Goal: Register for event/course

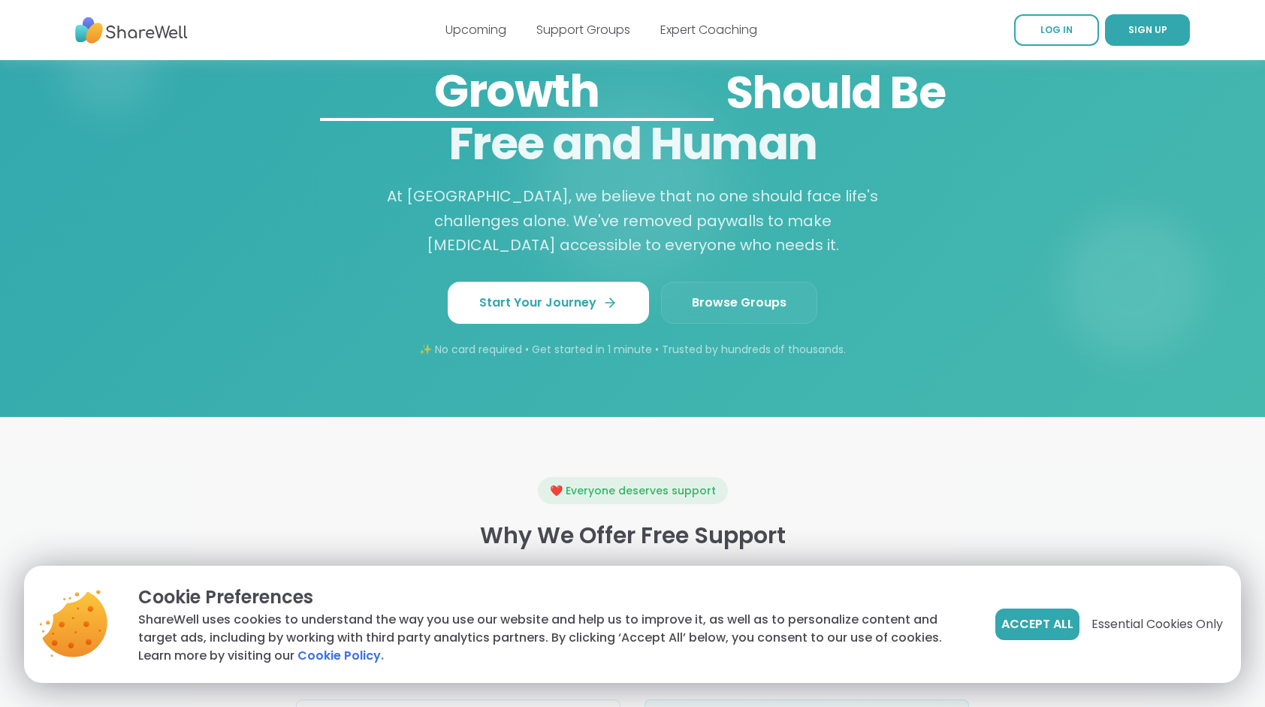
scroll to position [1312, 0]
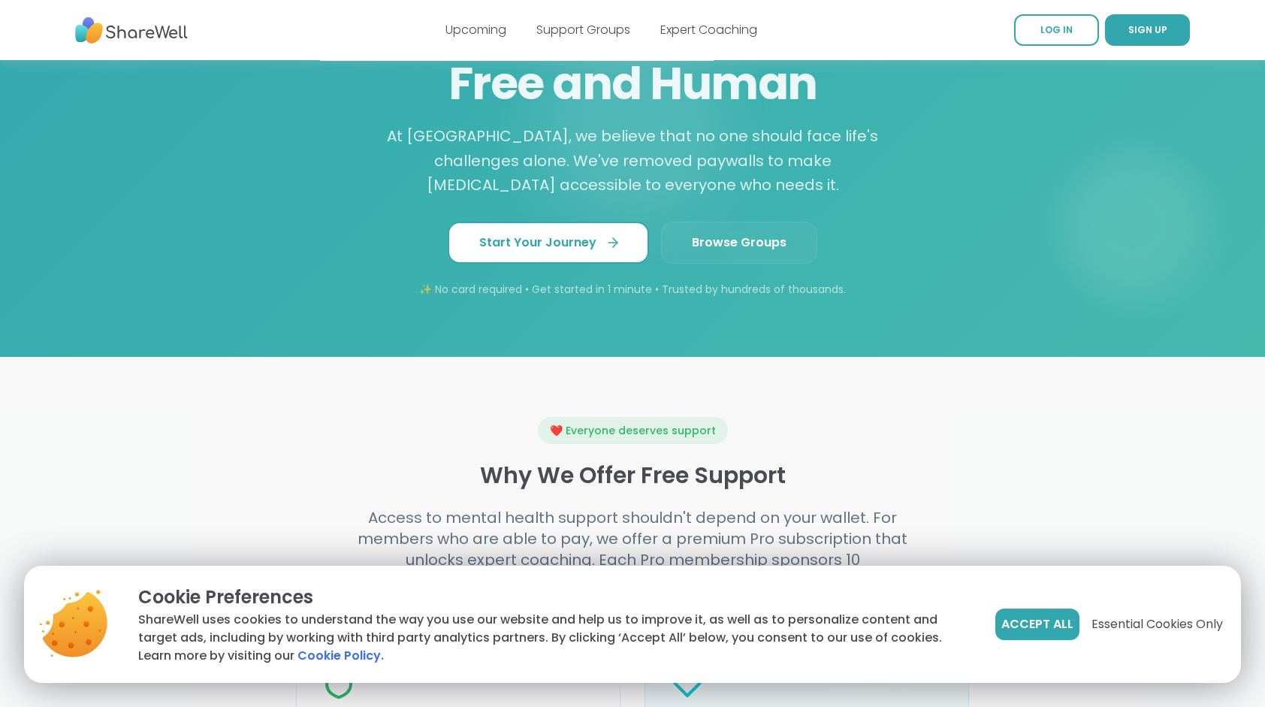
click at [560, 252] on span "Start Your Journey" at bounding box center [548, 243] width 138 height 18
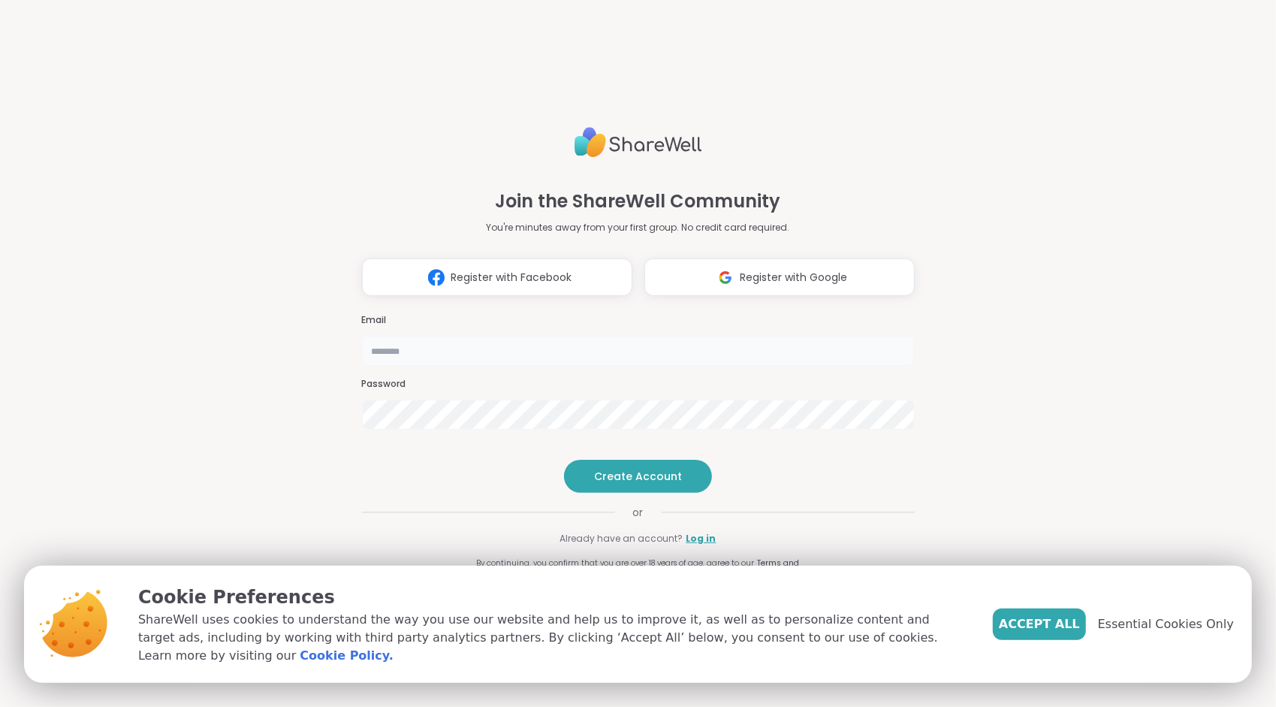
drag, startPoint x: 0, startPoint y: 0, endPoint x: 449, endPoint y: 328, distance: 555.4
click at [449, 336] on input "email" at bounding box center [638, 351] width 553 height 30
type input "**********"
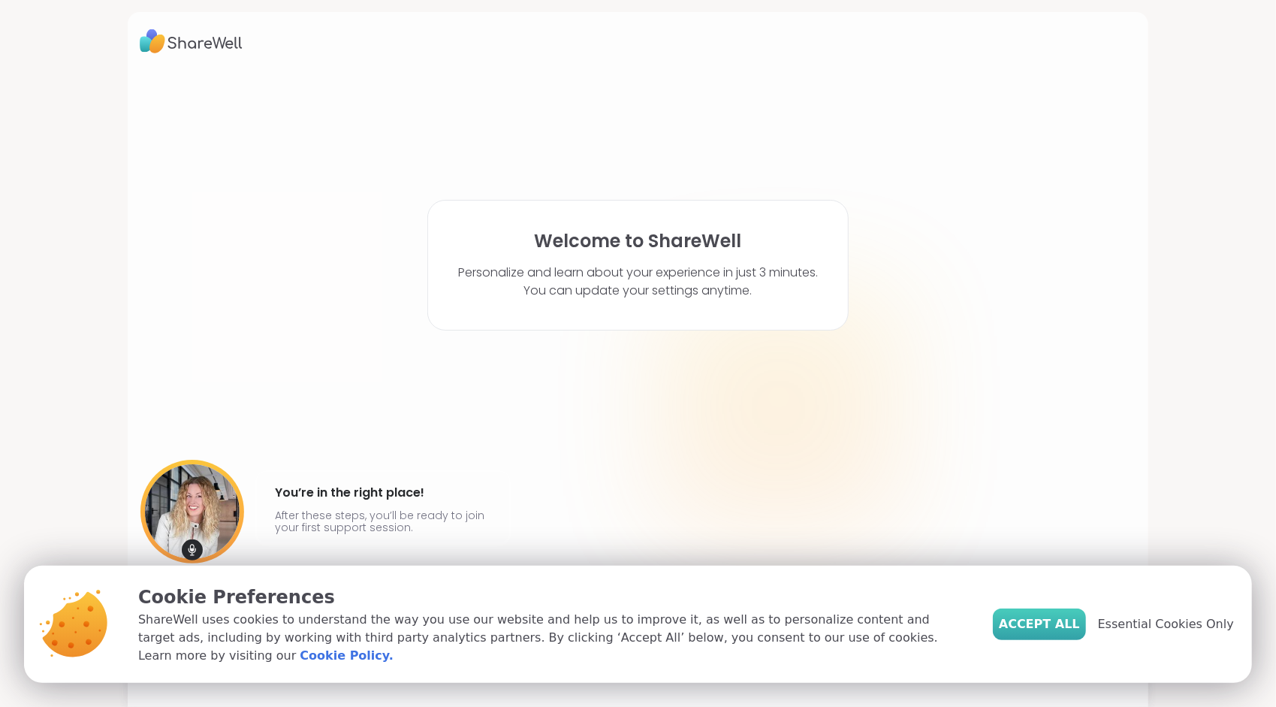
click at [1034, 631] on span "Accept All" at bounding box center [1039, 624] width 81 height 18
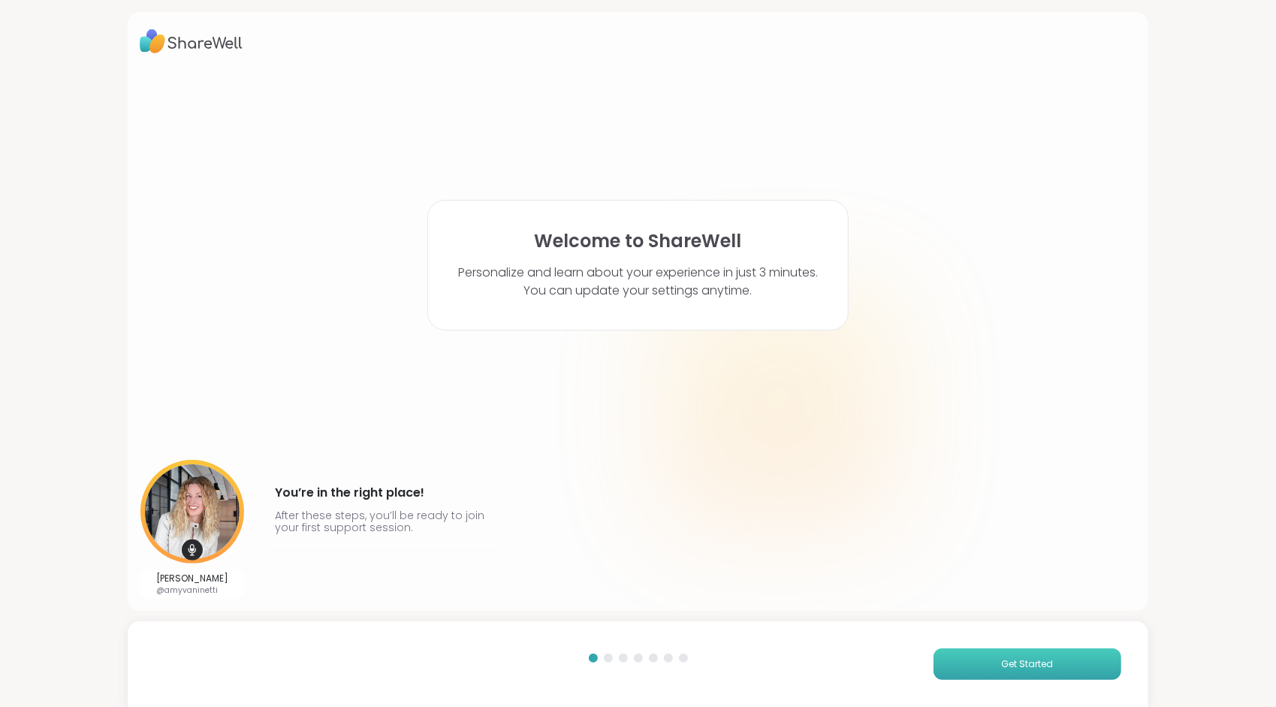
click at [1020, 663] on span "Get Started" at bounding box center [1028, 664] width 52 height 14
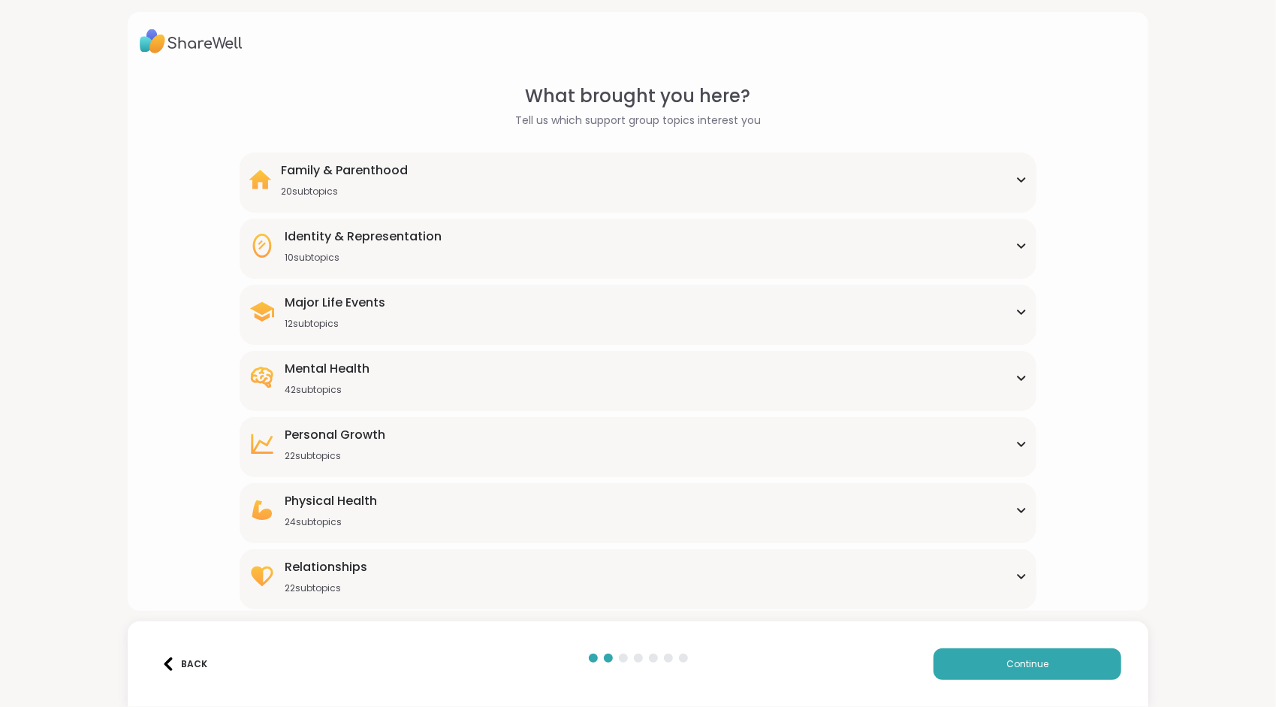
click at [1016, 377] on icon at bounding box center [1022, 378] width 12 height 8
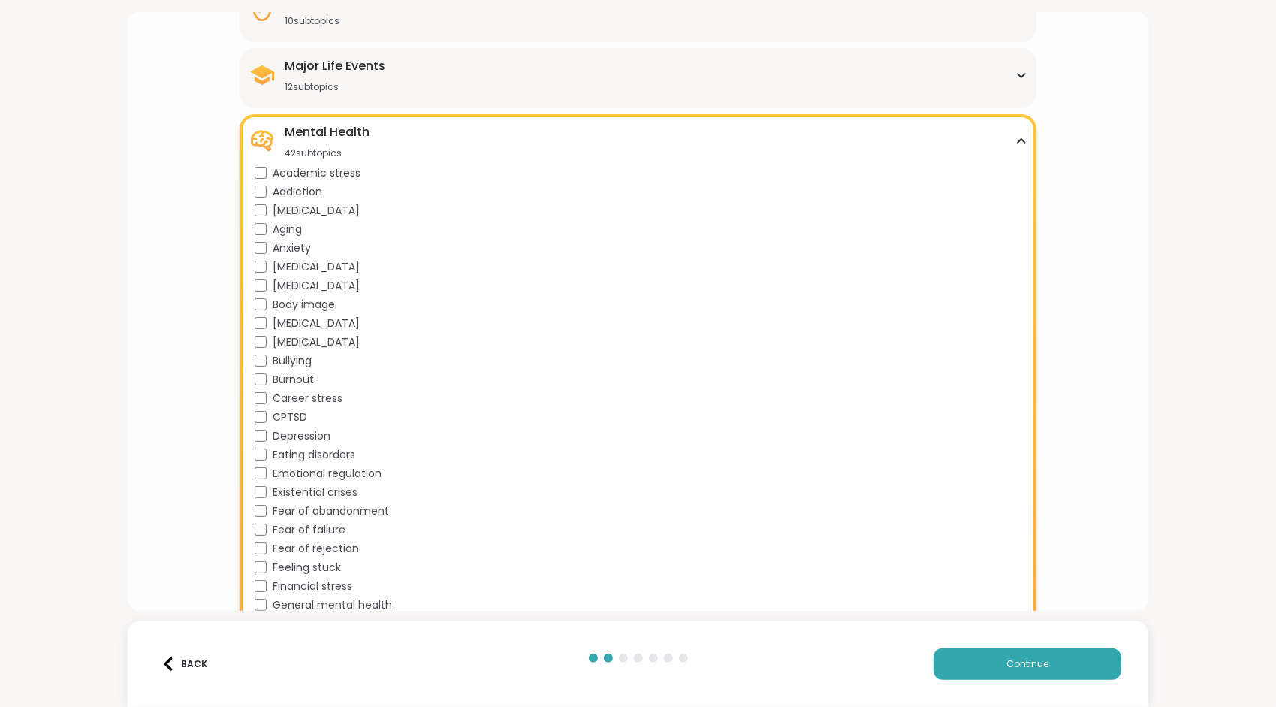
scroll to position [240, 0]
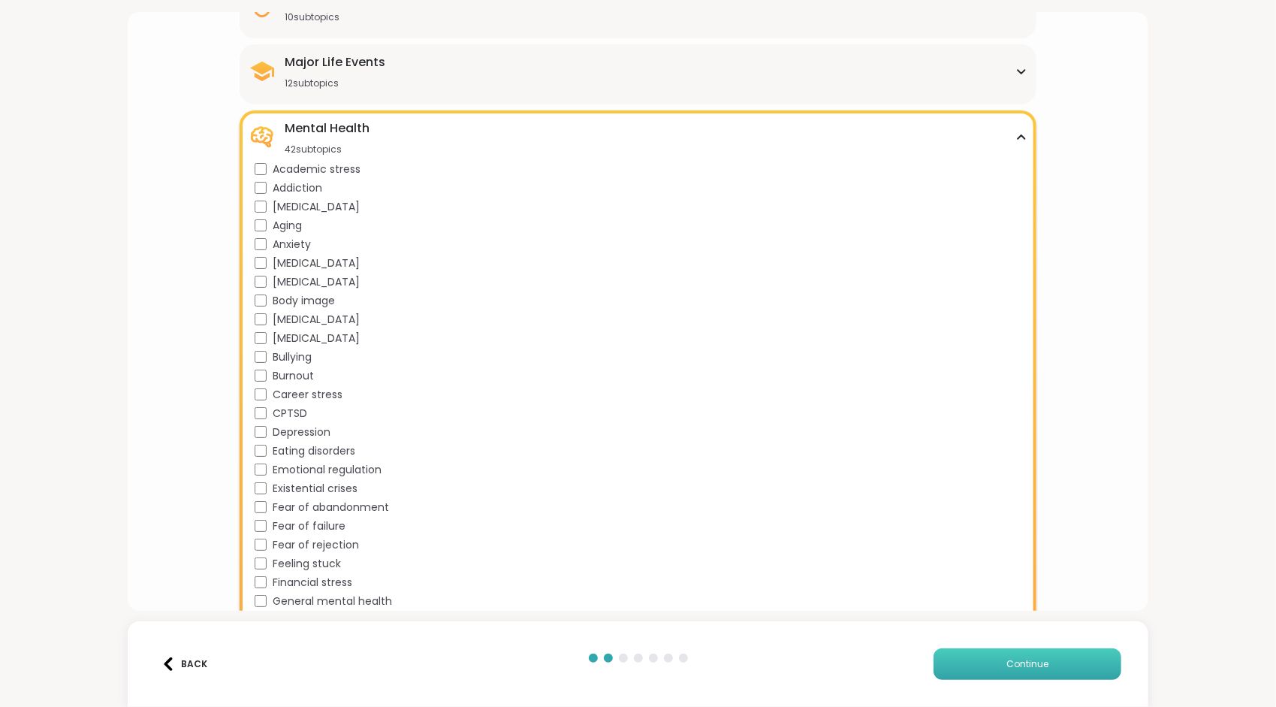
click at [1041, 663] on button "Continue" at bounding box center [1028, 664] width 188 height 32
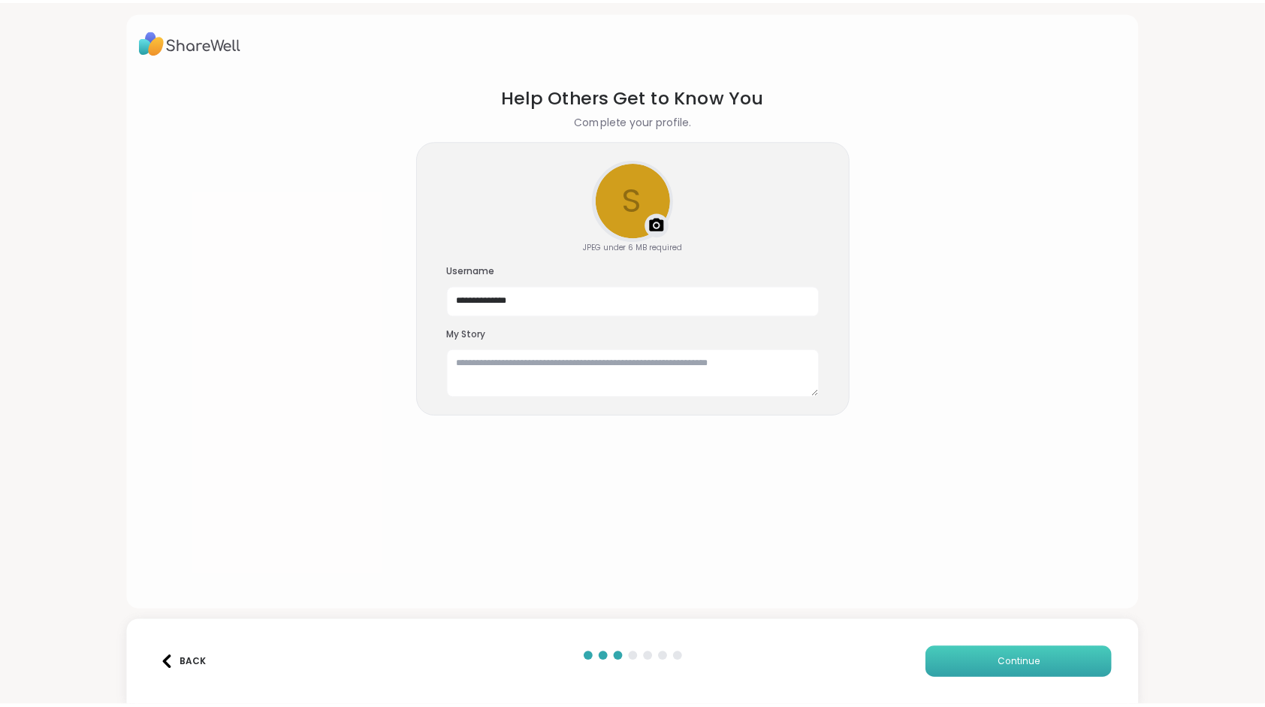
scroll to position [0, 0]
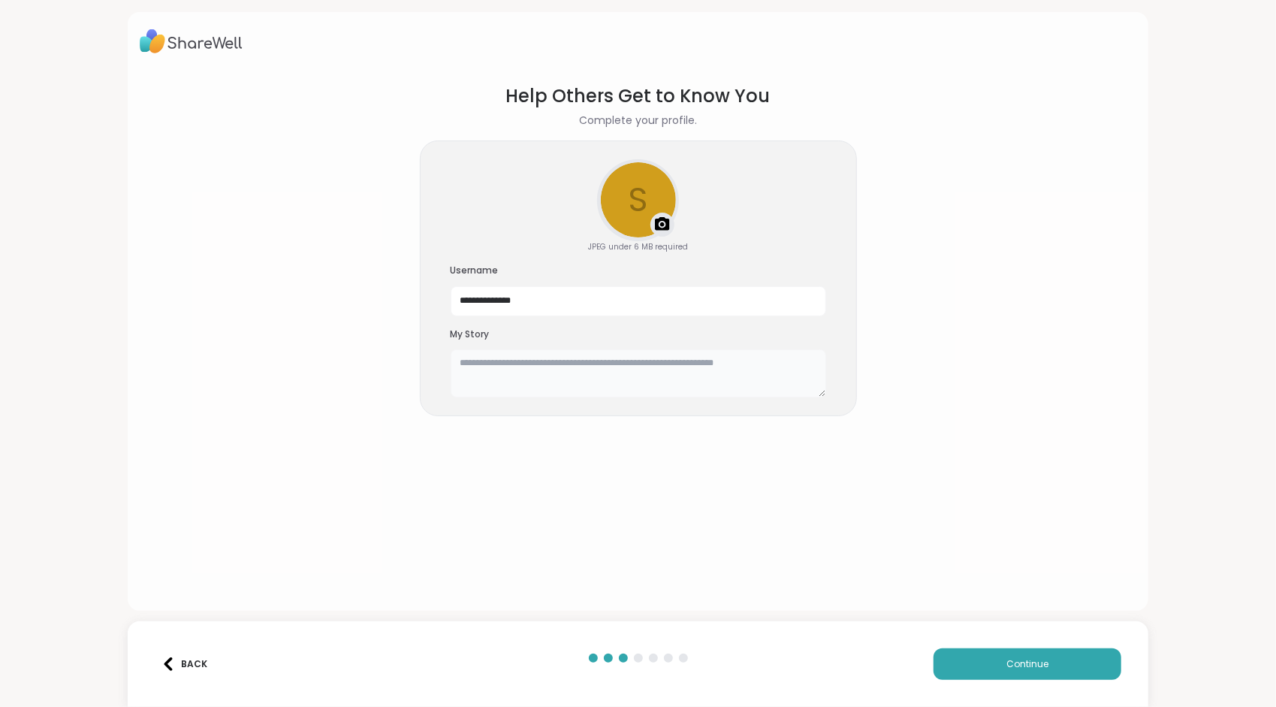
click at [579, 374] on textarea at bounding box center [639, 373] width 376 height 48
type textarea "**********"
click at [1017, 666] on span "Continue" at bounding box center [1028, 664] width 42 height 14
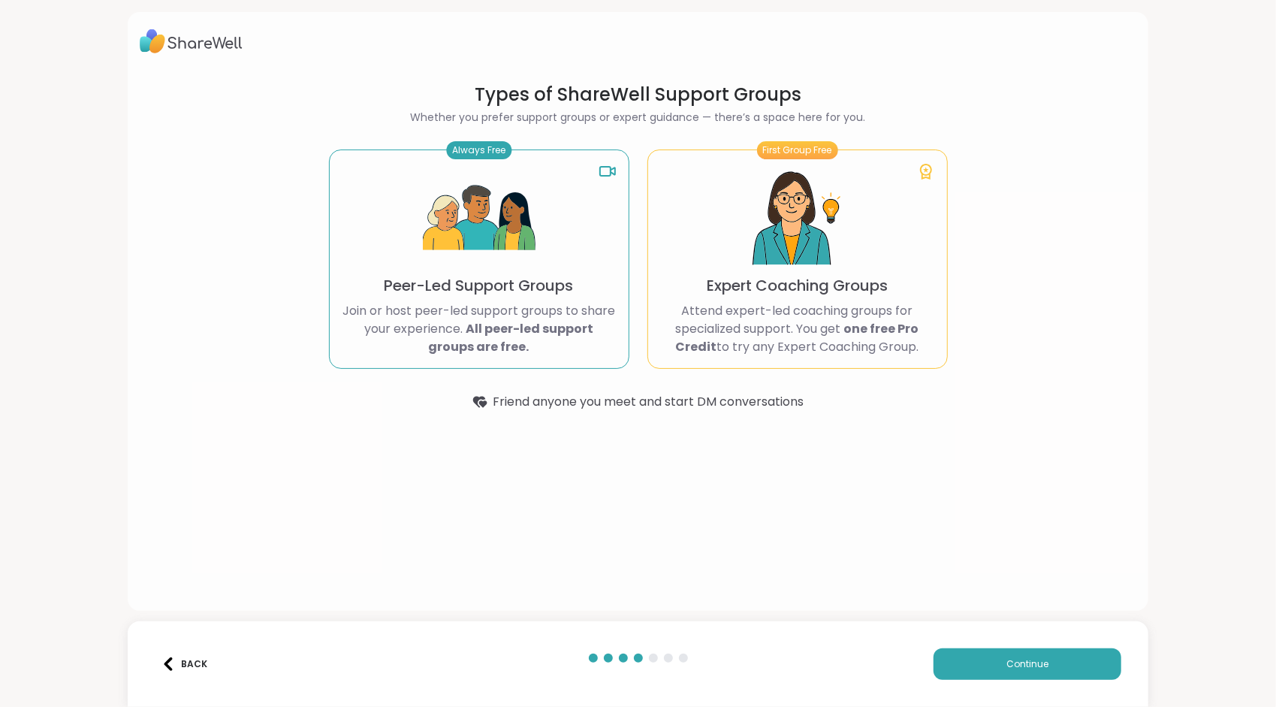
click at [474, 293] on p "Peer-Led Support Groups" at bounding box center [479, 285] width 189 height 21
click at [458, 280] on p "Peer-Led Support Groups" at bounding box center [479, 285] width 189 height 21
click at [563, 179] on div "Always Free Peer-Led Support Groups Join or host peer-led support groups to sha…" at bounding box center [479, 259] width 301 height 219
click at [1017, 661] on span "Continue" at bounding box center [1028, 664] width 42 height 14
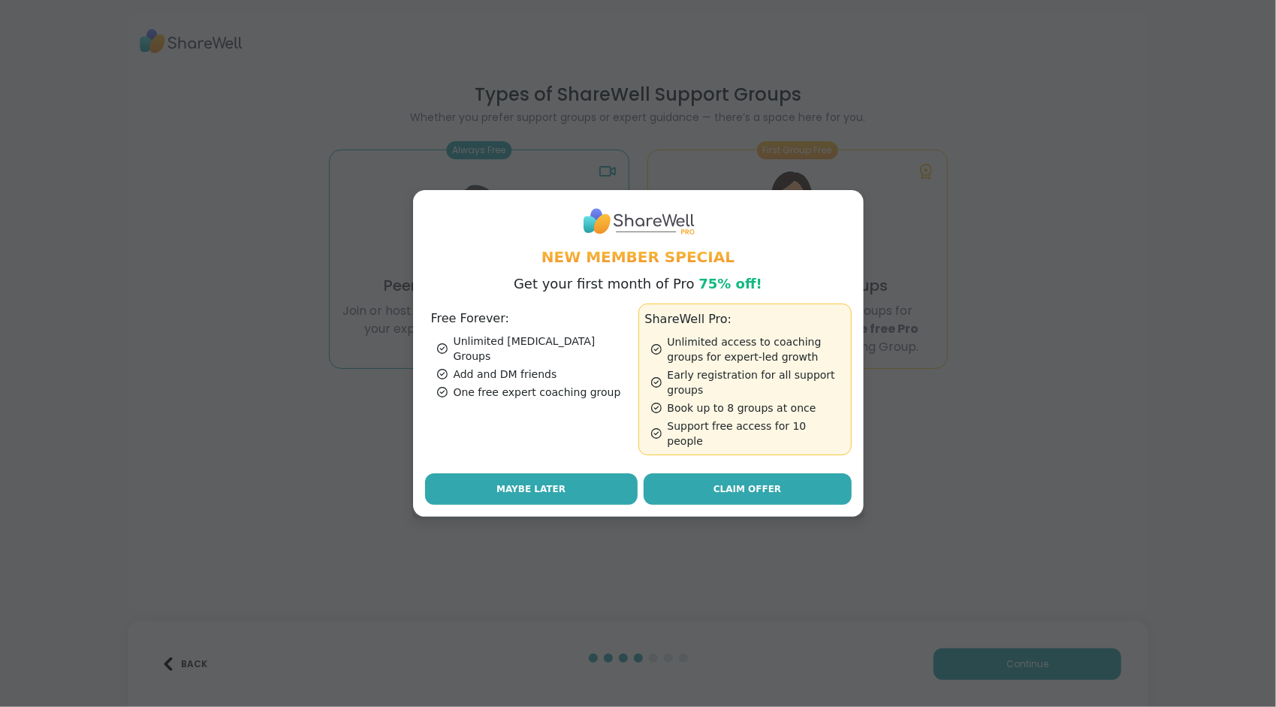
click at [581, 479] on button "Maybe Later" at bounding box center [531, 489] width 213 height 32
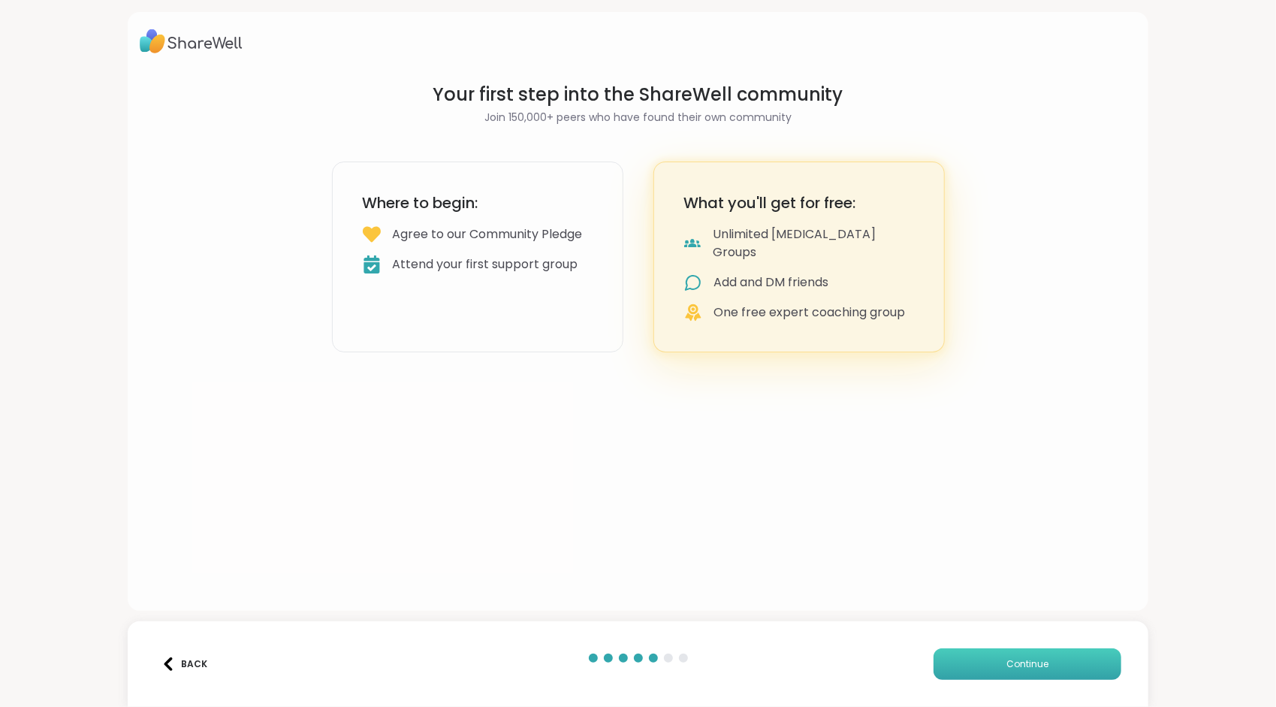
click at [1007, 661] on span "Continue" at bounding box center [1028, 664] width 42 height 14
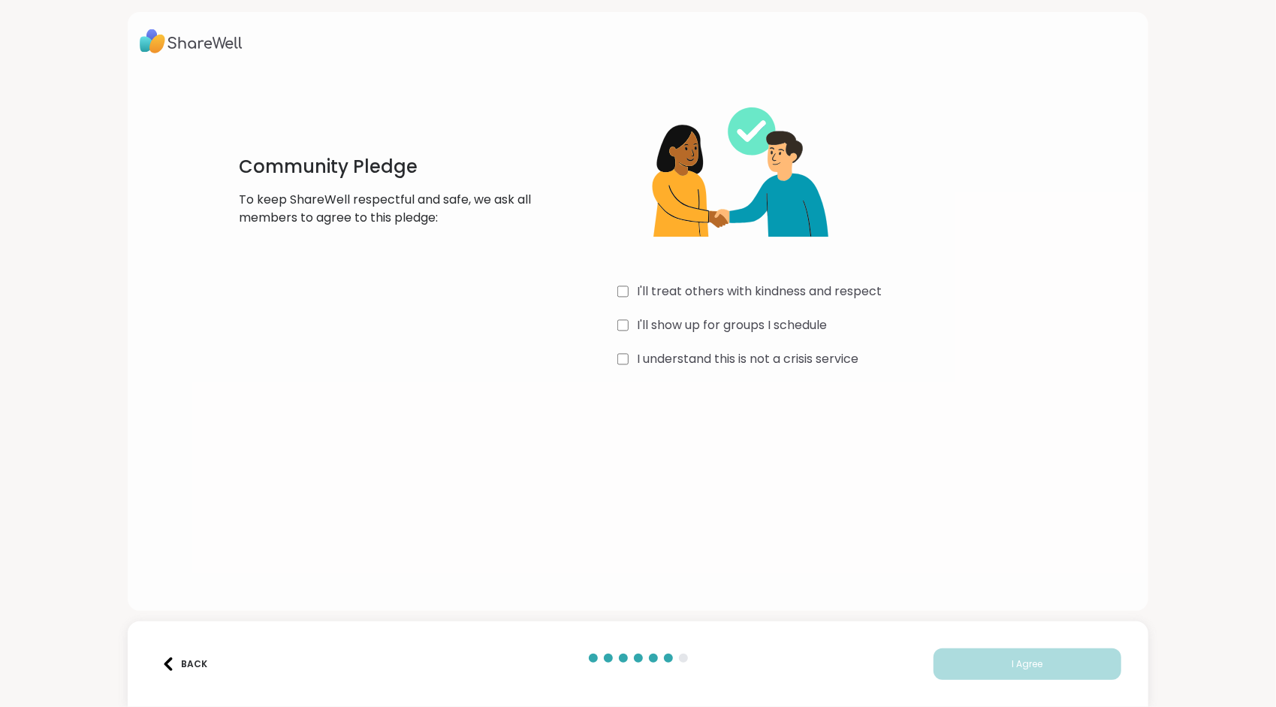
click at [609, 284] on div "Community Pledge To keep ShareWell respectful and safe, we ask all members to a…" at bounding box center [638, 227] width 859 height 289
click at [995, 666] on button "I Agree" at bounding box center [1028, 664] width 188 height 32
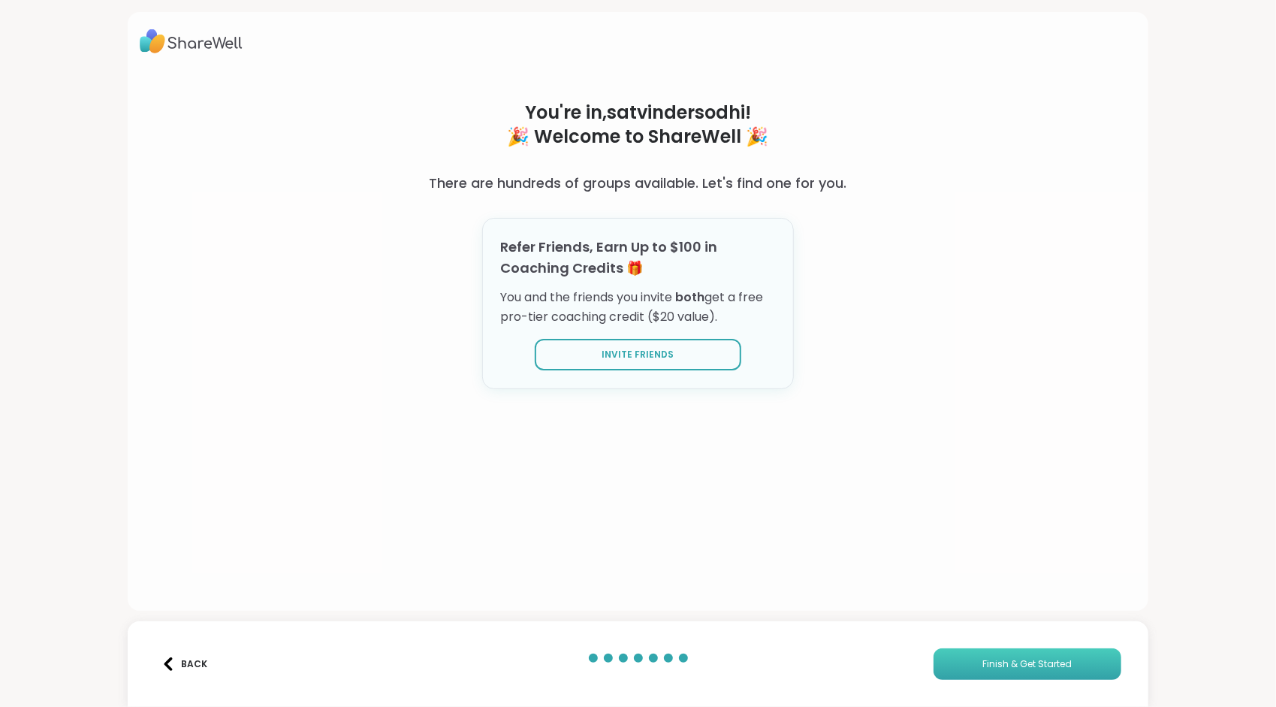
click at [1074, 654] on button "Finish & Get Started" at bounding box center [1028, 664] width 188 height 32
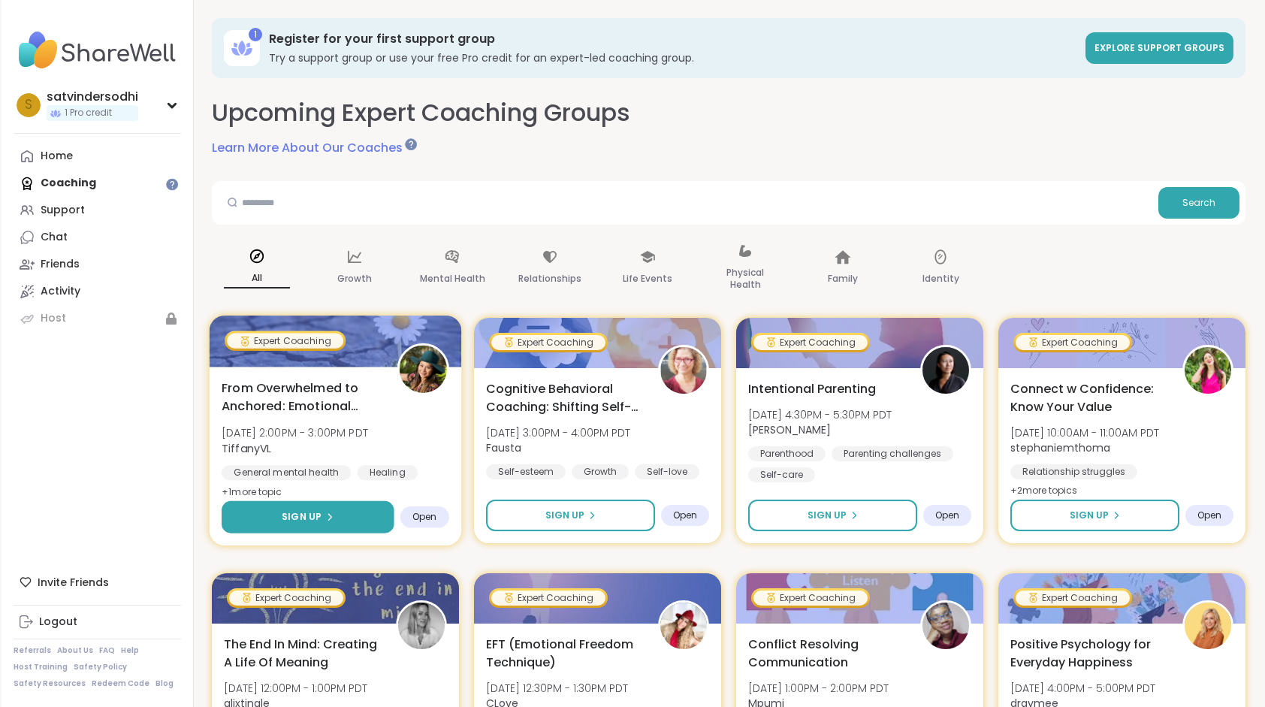
click at [351, 514] on button "Sign Up" at bounding box center [308, 517] width 173 height 32
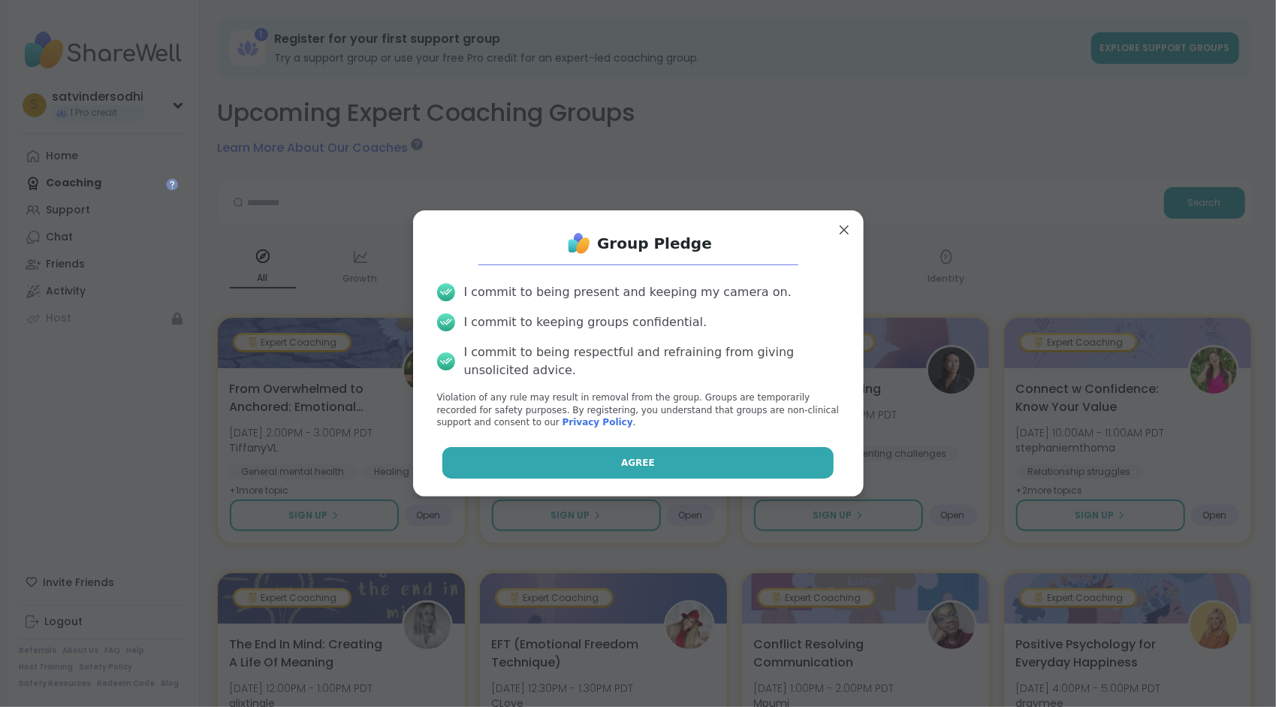
click at [532, 468] on button "Agree" at bounding box center [638, 463] width 391 height 32
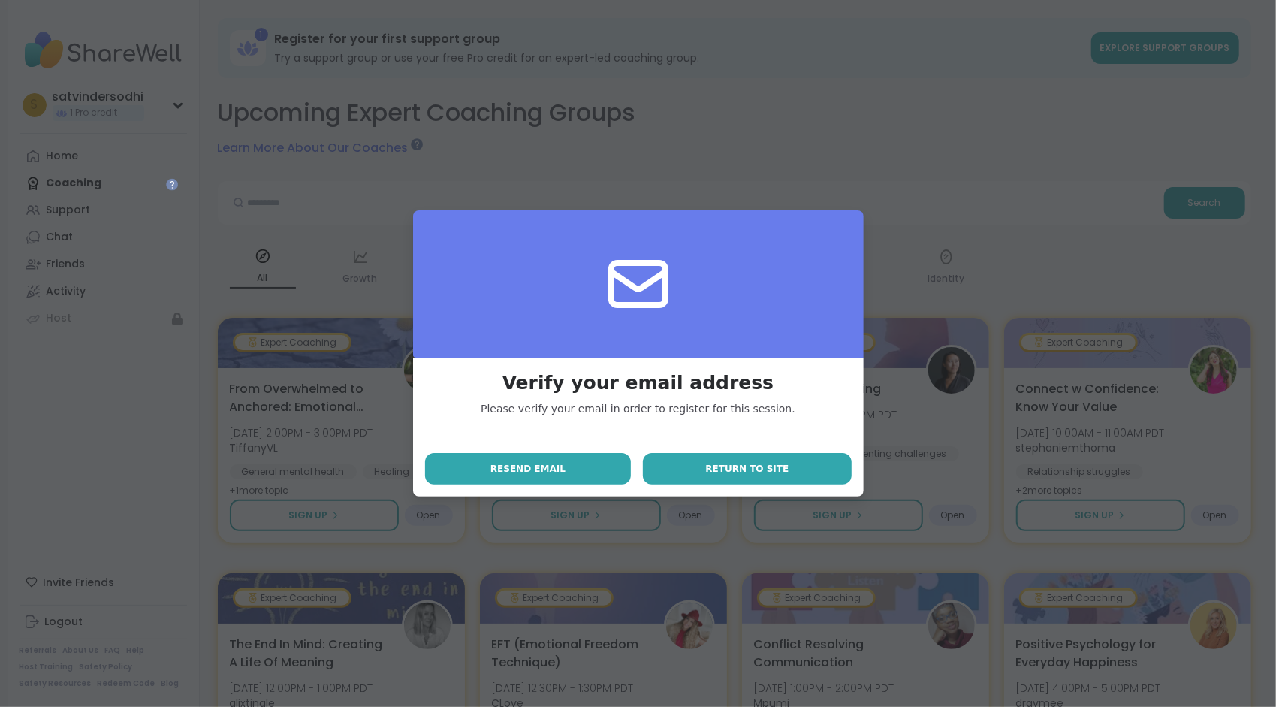
click at [665, 467] on button "Return to site" at bounding box center [747, 469] width 208 height 32
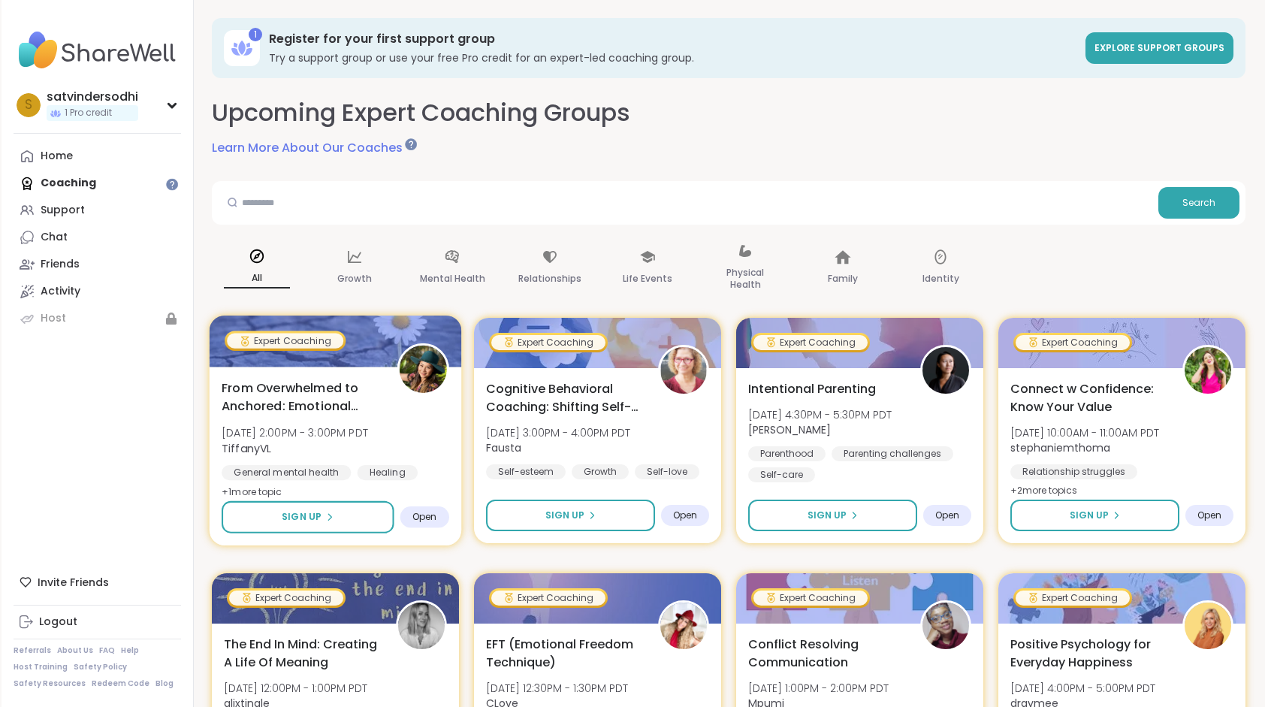
click at [428, 512] on span "Open" at bounding box center [424, 517] width 25 height 12
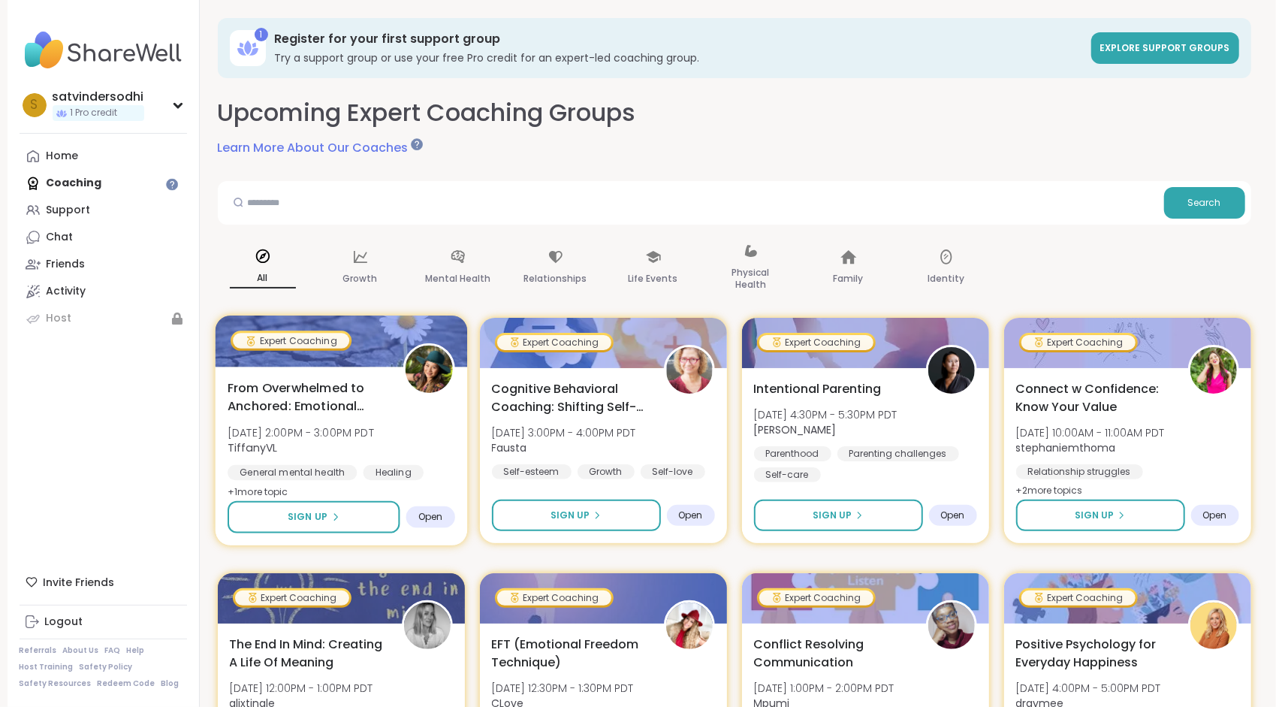
click at [428, 512] on span "Open" at bounding box center [430, 517] width 25 height 12
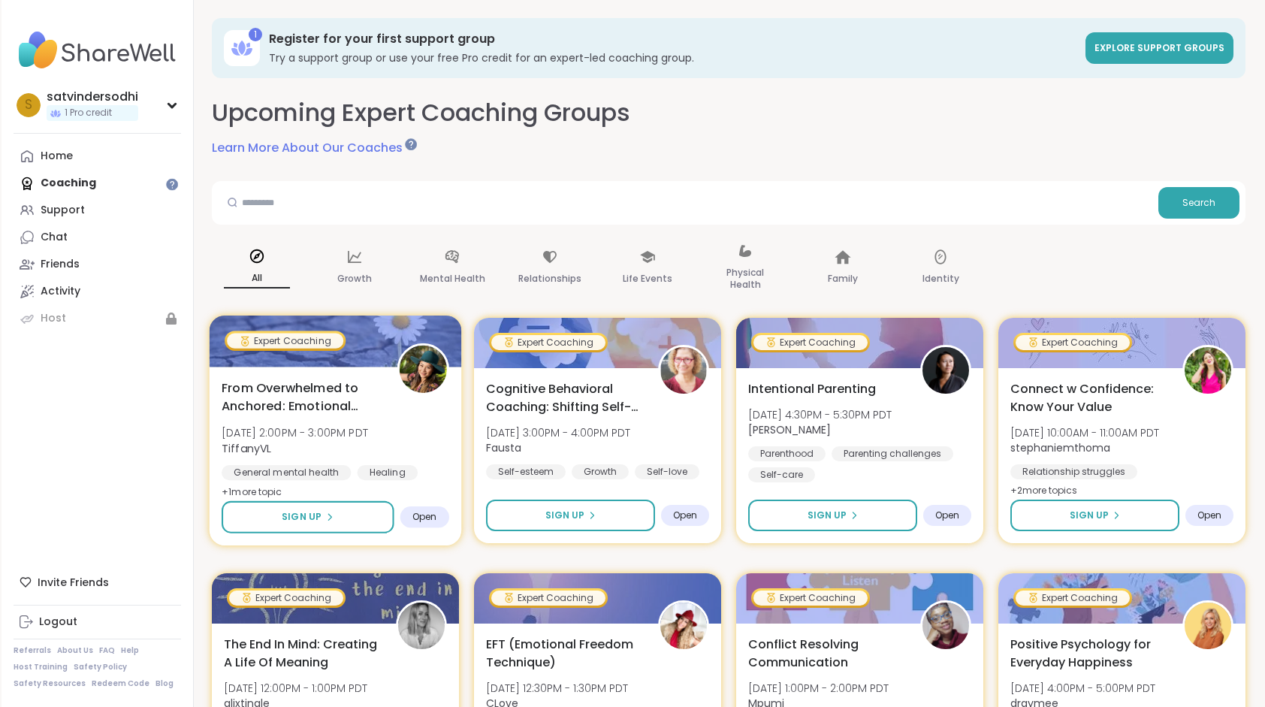
click at [428, 512] on span "Open" at bounding box center [424, 517] width 25 height 12
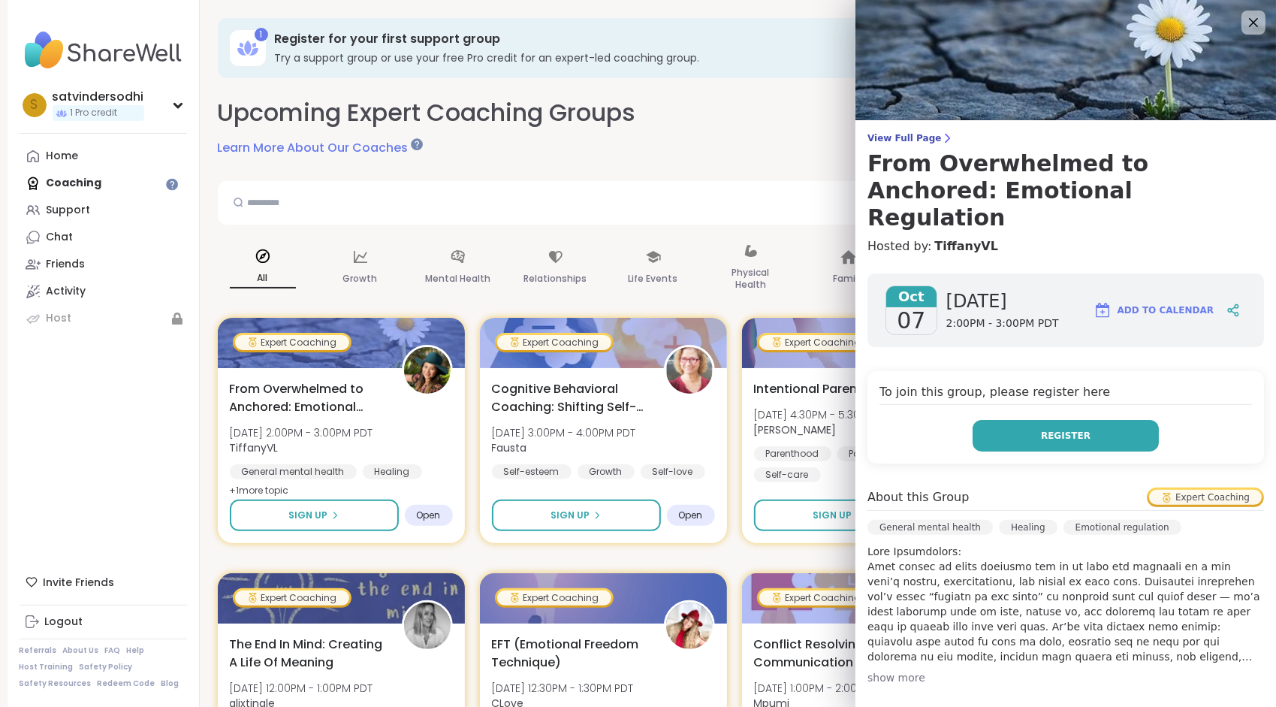
click at [1061, 429] on span "Register" at bounding box center [1066, 436] width 50 height 14
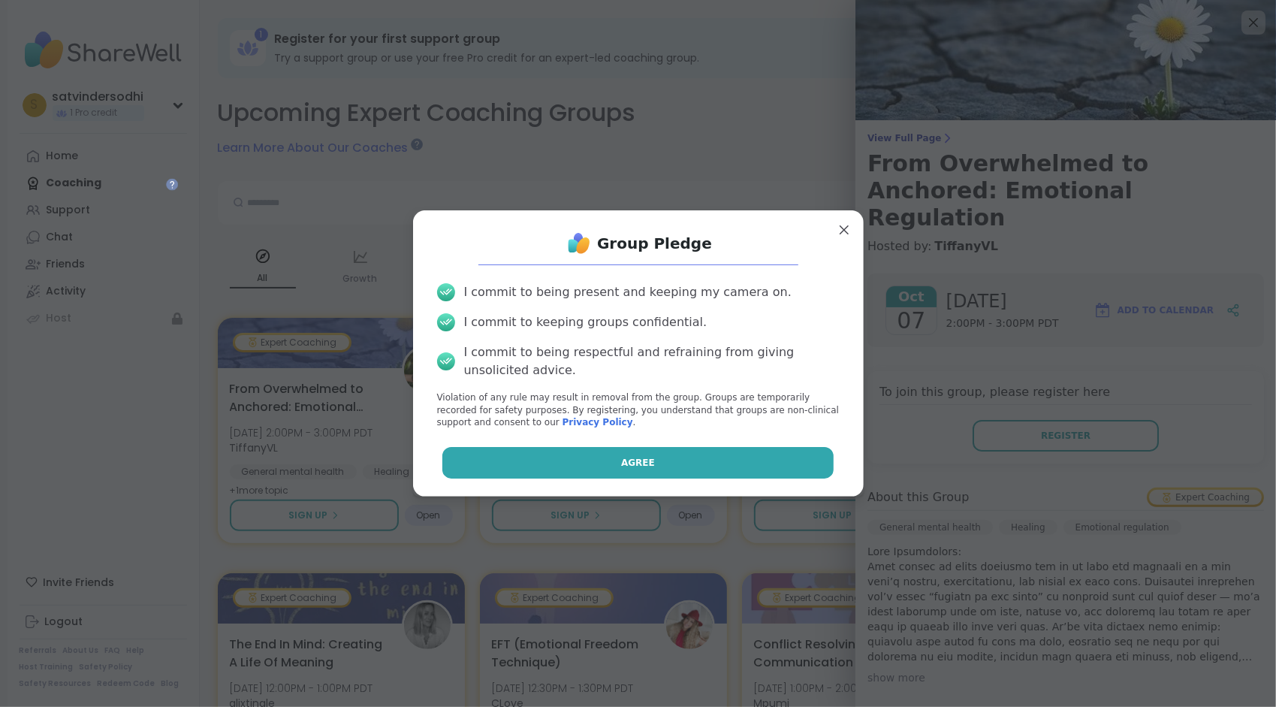
click at [654, 463] on button "Agree" at bounding box center [638, 463] width 391 height 32
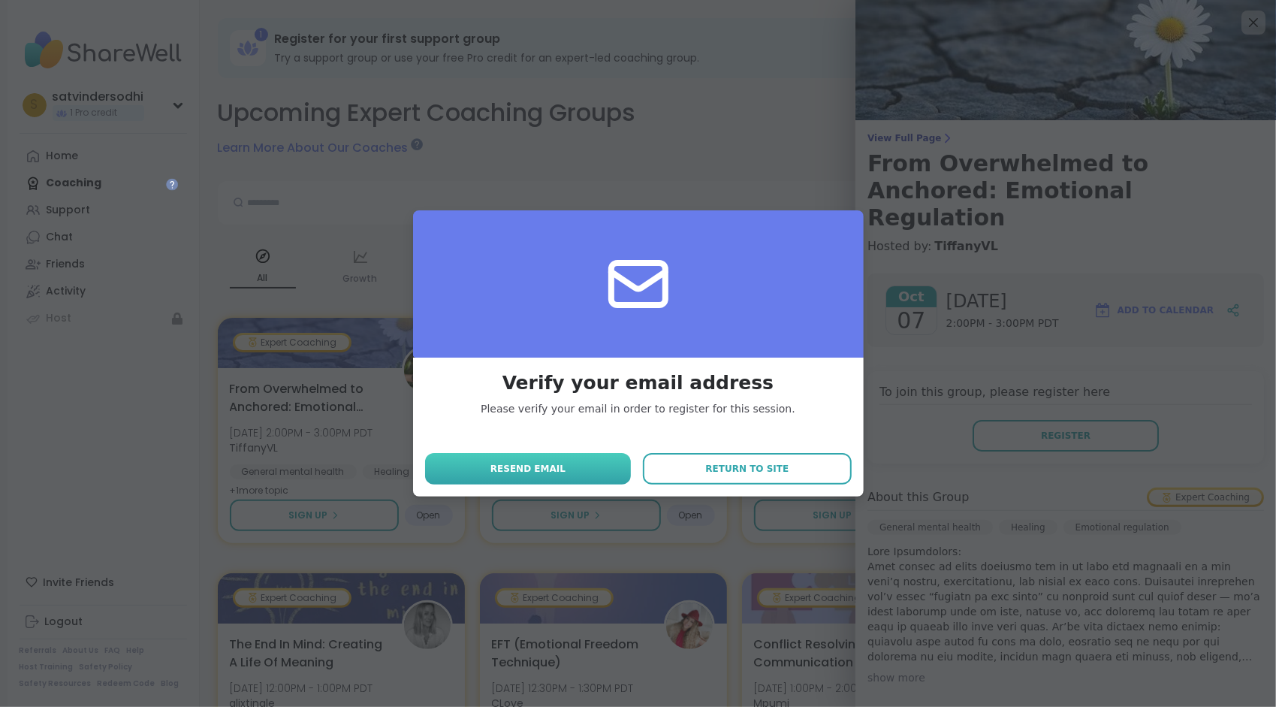
click at [603, 467] on button "Resend email" at bounding box center [528, 469] width 207 height 32
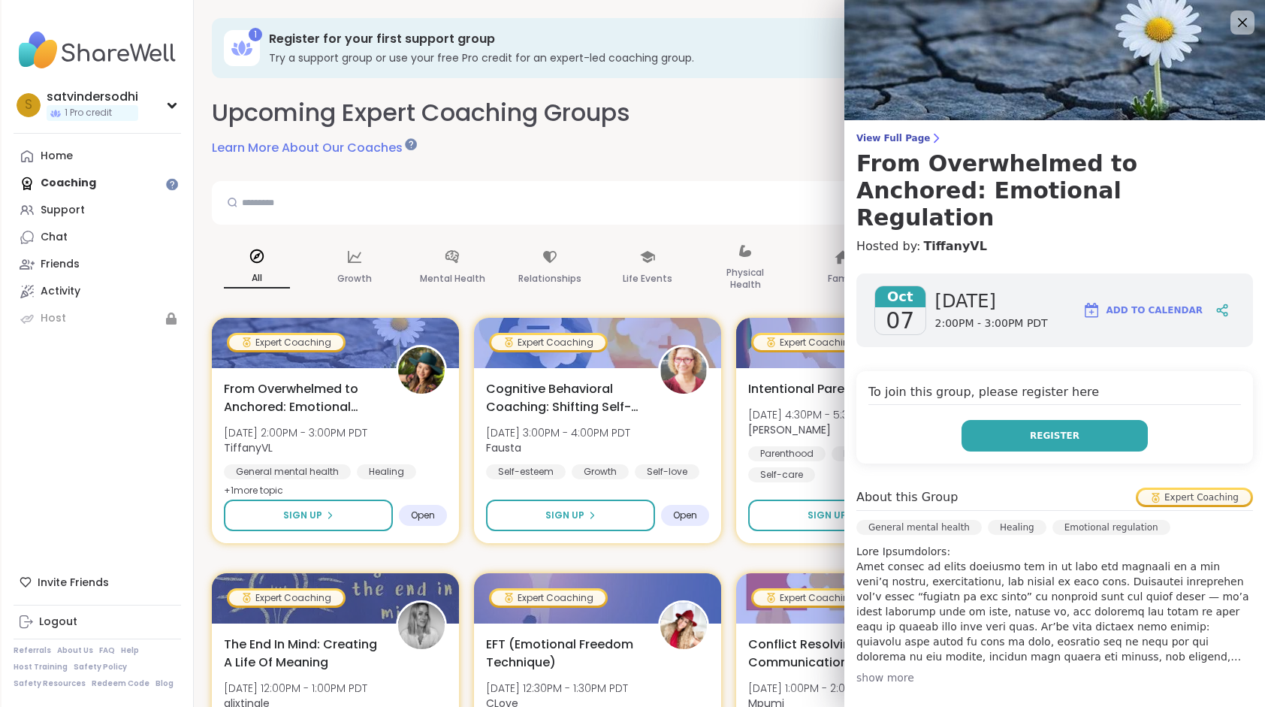
click at [984, 420] on button "Register" at bounding box center [1055, 436] width 186 height 32
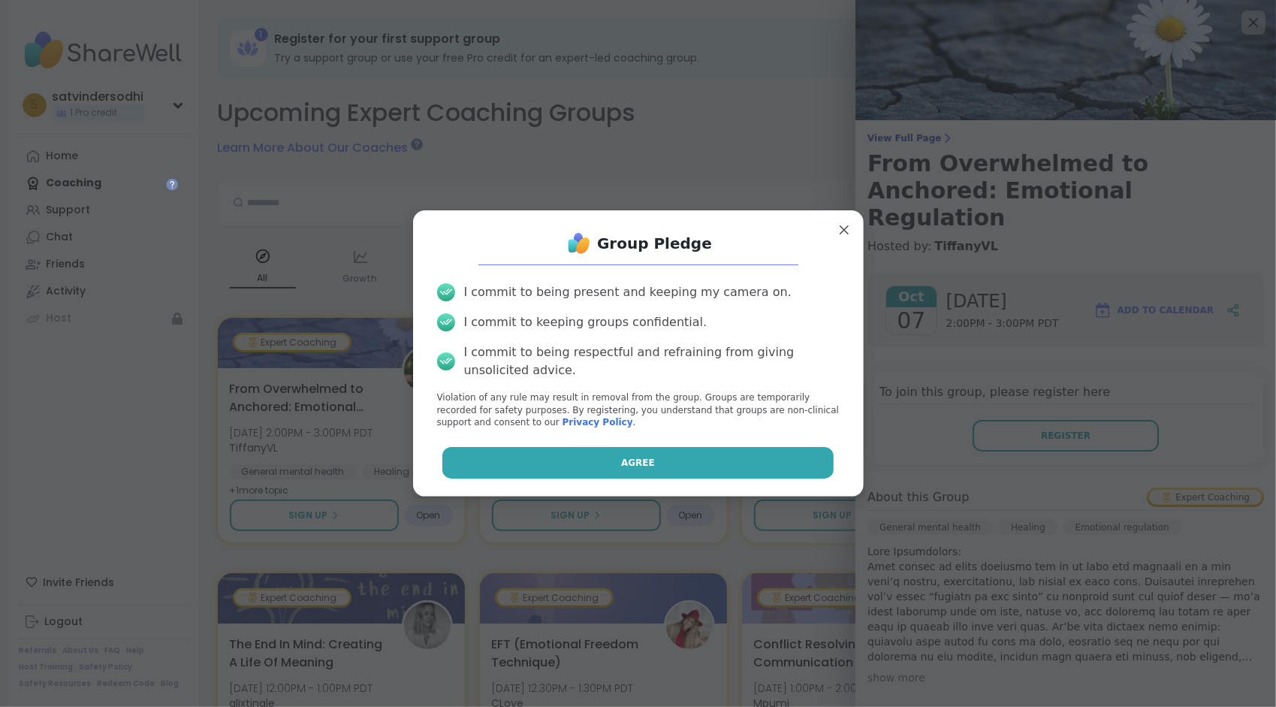
click at [709, 467] on button "Agree" at bounding box center [638, 463] width 391 height 32
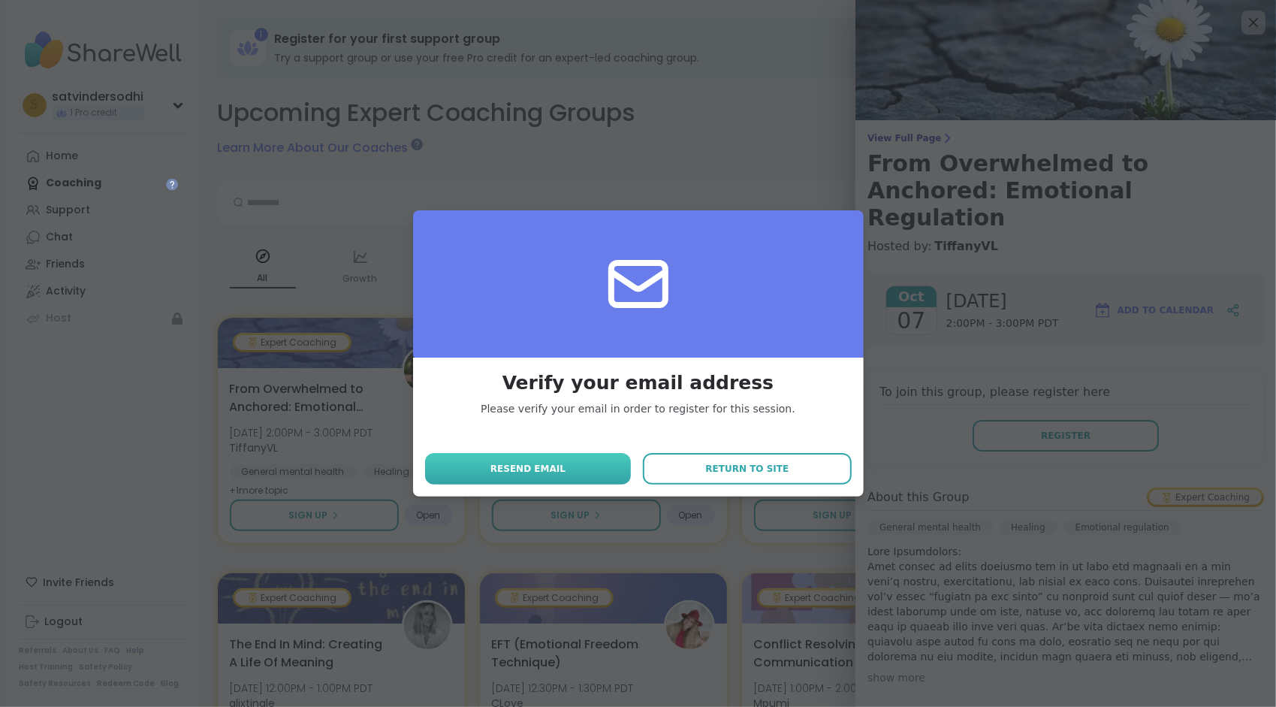
click at [591, 464] on button "Resend email" at bounding box center [528, 469] width 207 height 32
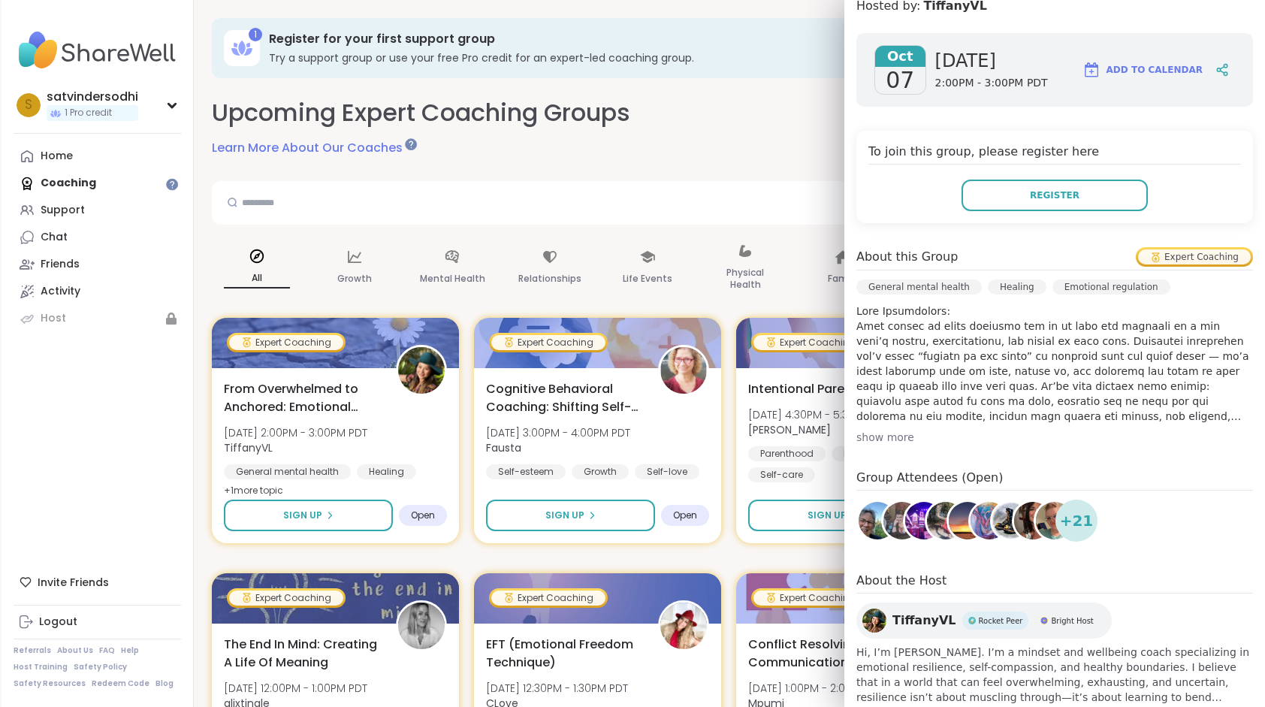
scroll to position [260, 0]
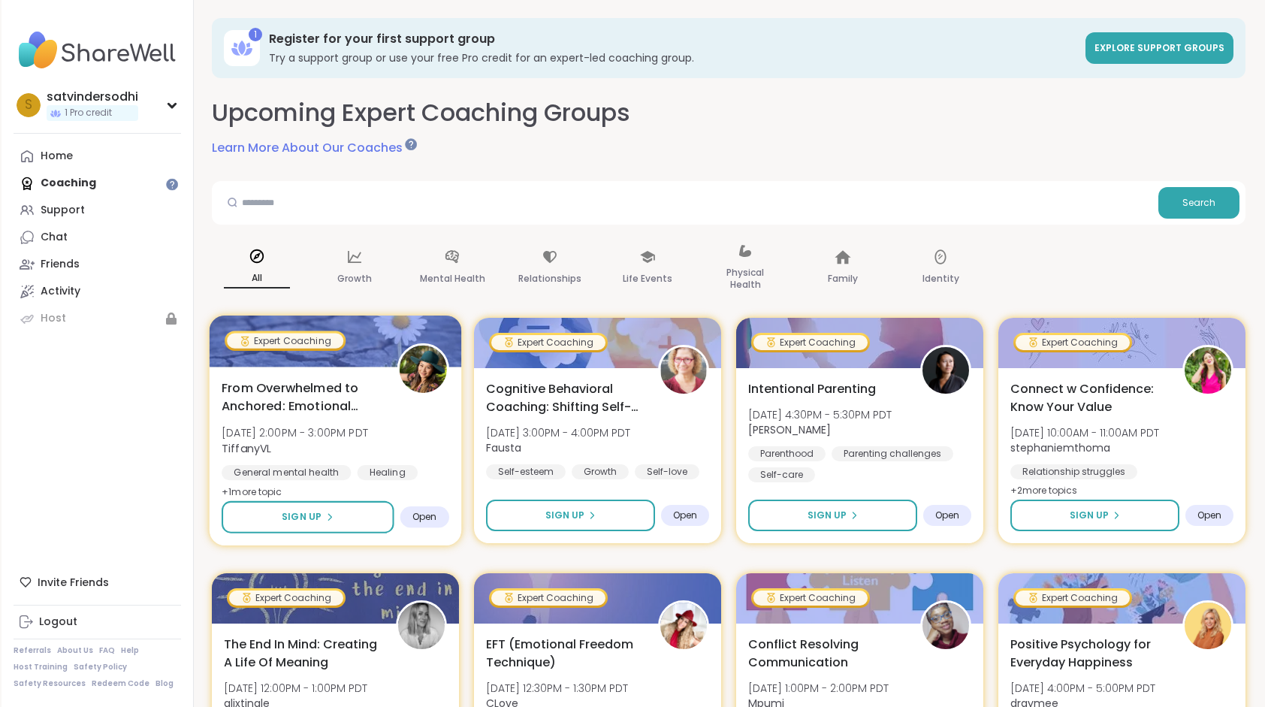
drag, startPoint x: 1258, startPoint y: 693, endPoint x: 423, endPoint y: 512, distance: 854.3
click at [423, 512] on span "Open" at bounding box center [424, 517] width 25 height 12
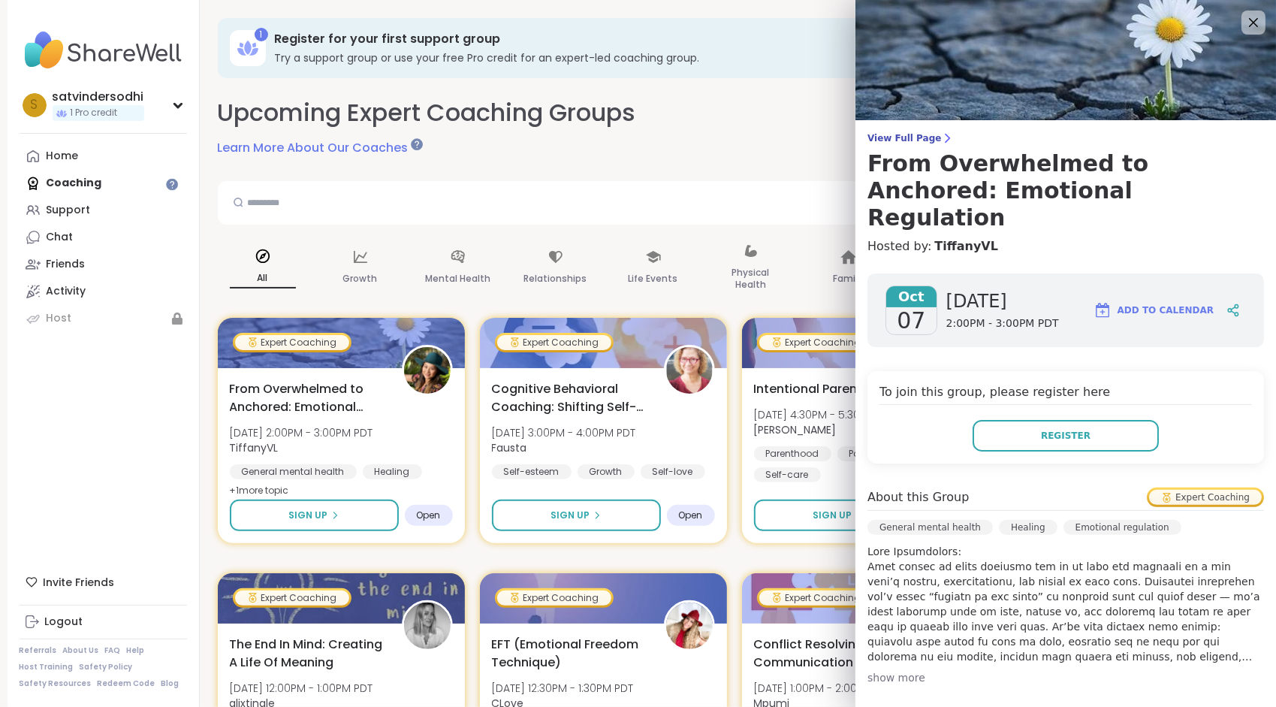
click at [1137, 304] on span "Add to Calendar" at bounding box center [1166, 311] width 96 height 14
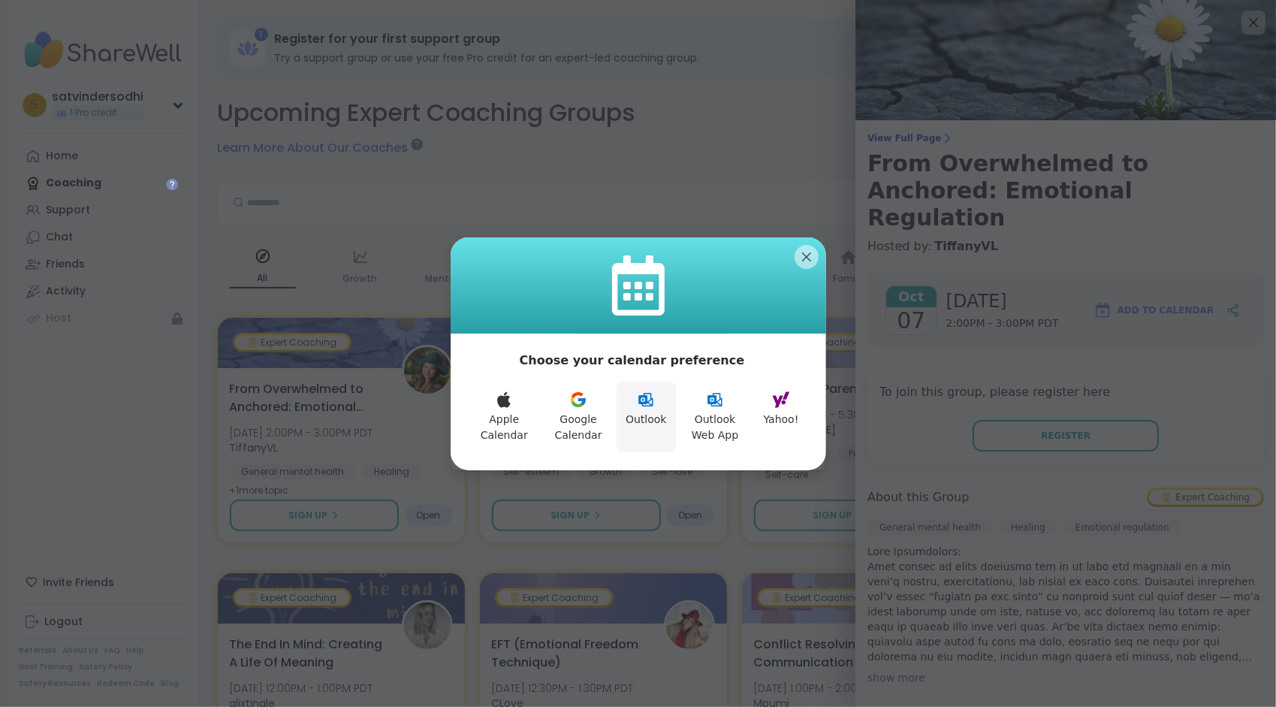
click at [660, 399] on button "Outlook" at bounding box center [646, 417] width 59 height 71
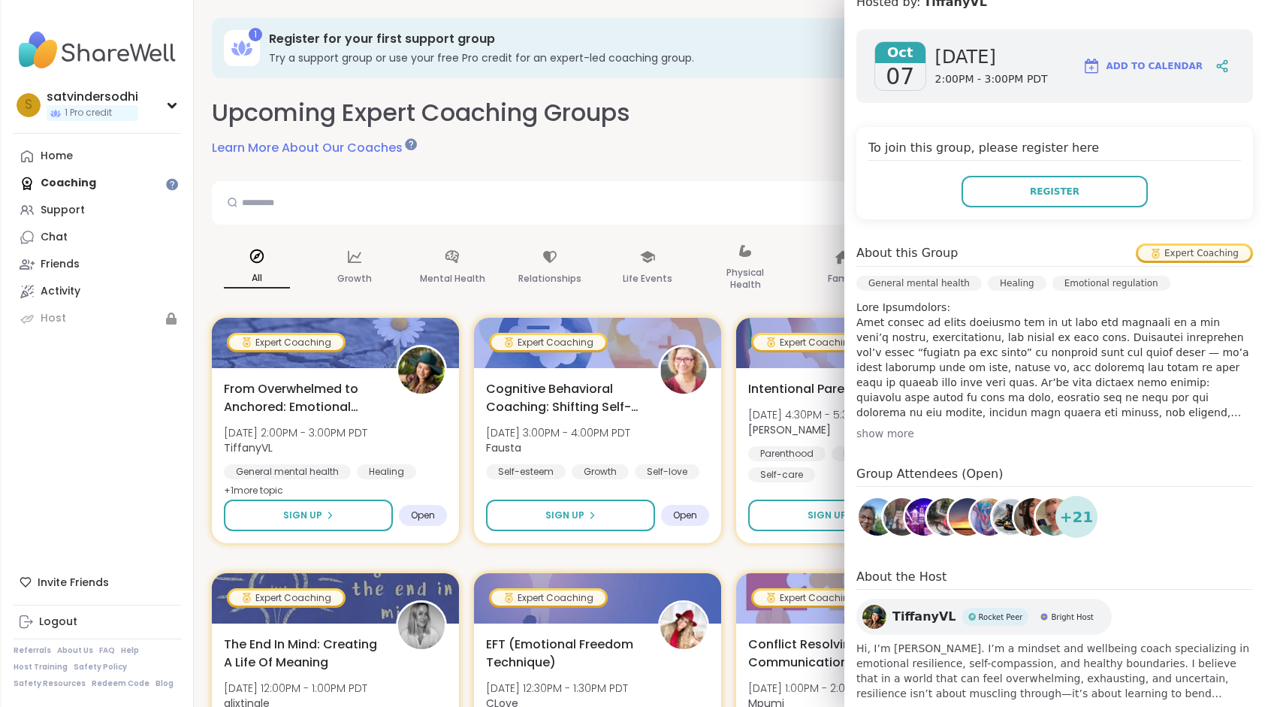
scroll to position [245, 0]
click at [876, 604] on img at bounding box center [875, 616] width 24 height 24
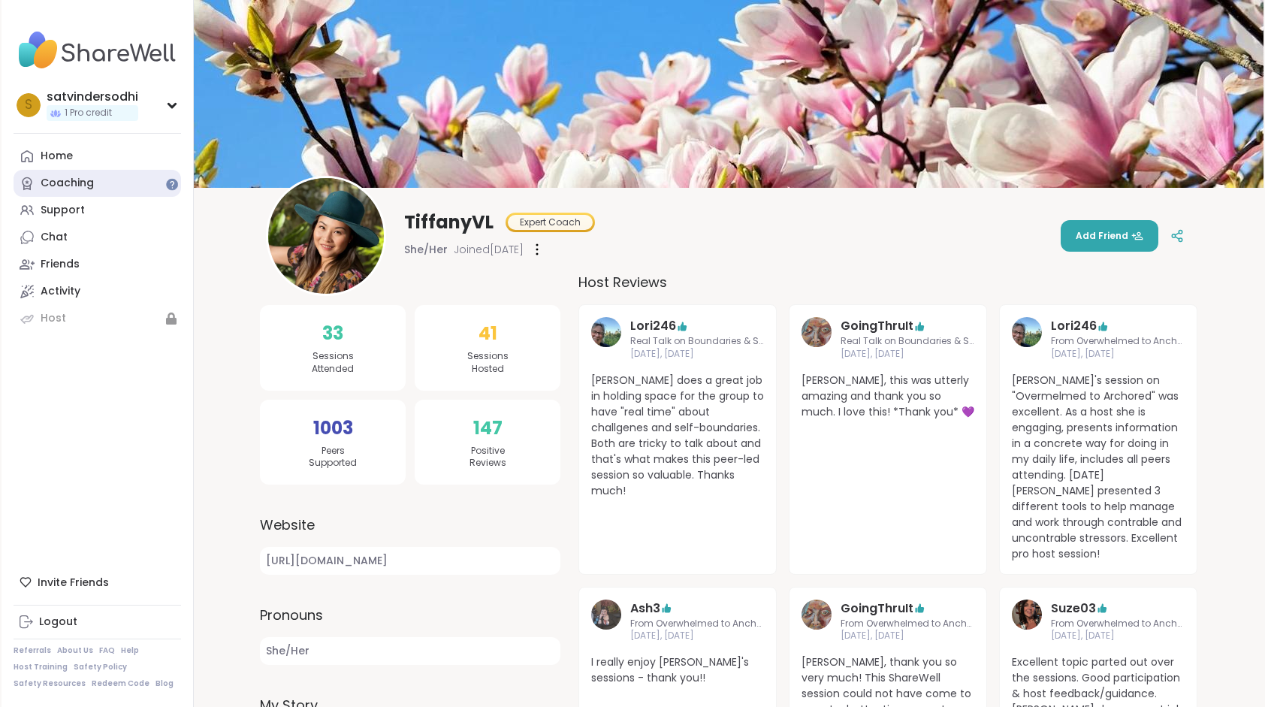
click at [60, 180] on div "Coaching" at bounding box center [67, 183] width 53 height 15
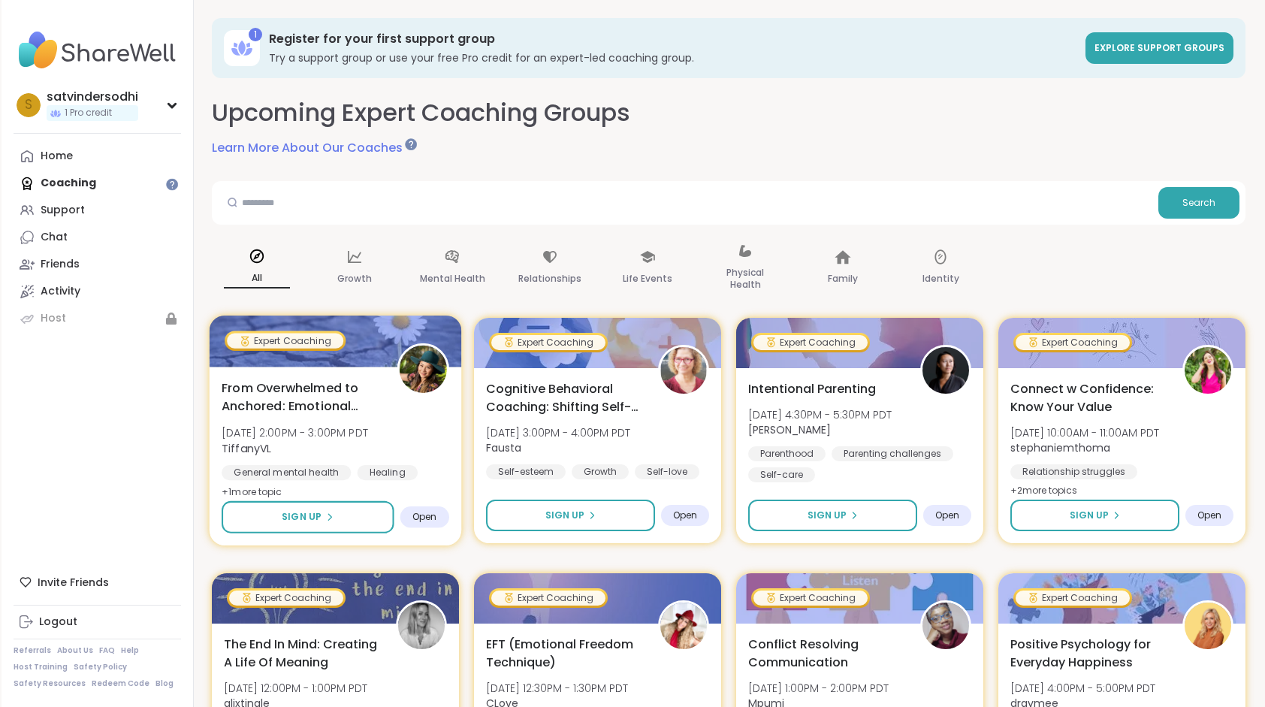
click at [319, 473] on div "General mental health" at bounding box center [286, 472] width 129 height 15
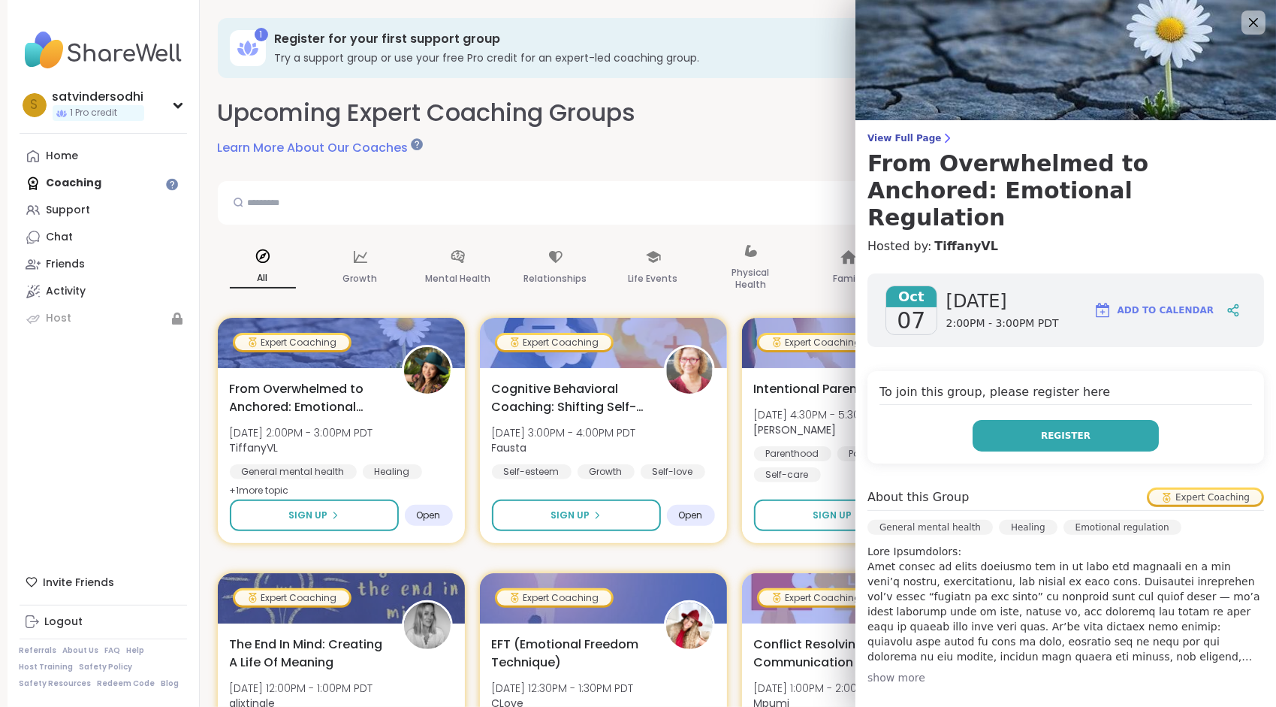
click at [1057, 429] on span "Register" at bounding box center [1066, 436] width 50 height 14
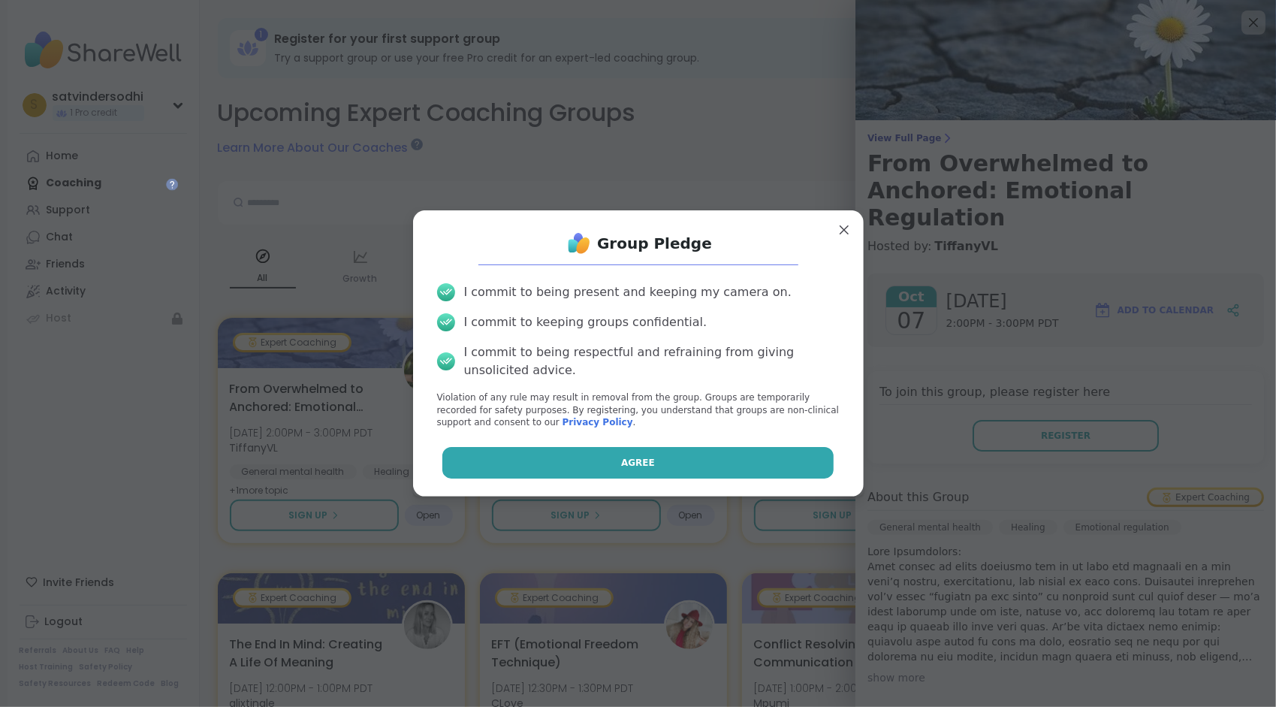
click at [701, 456] on button "Agree" at bounding box center [638, 463] width 391 height 32
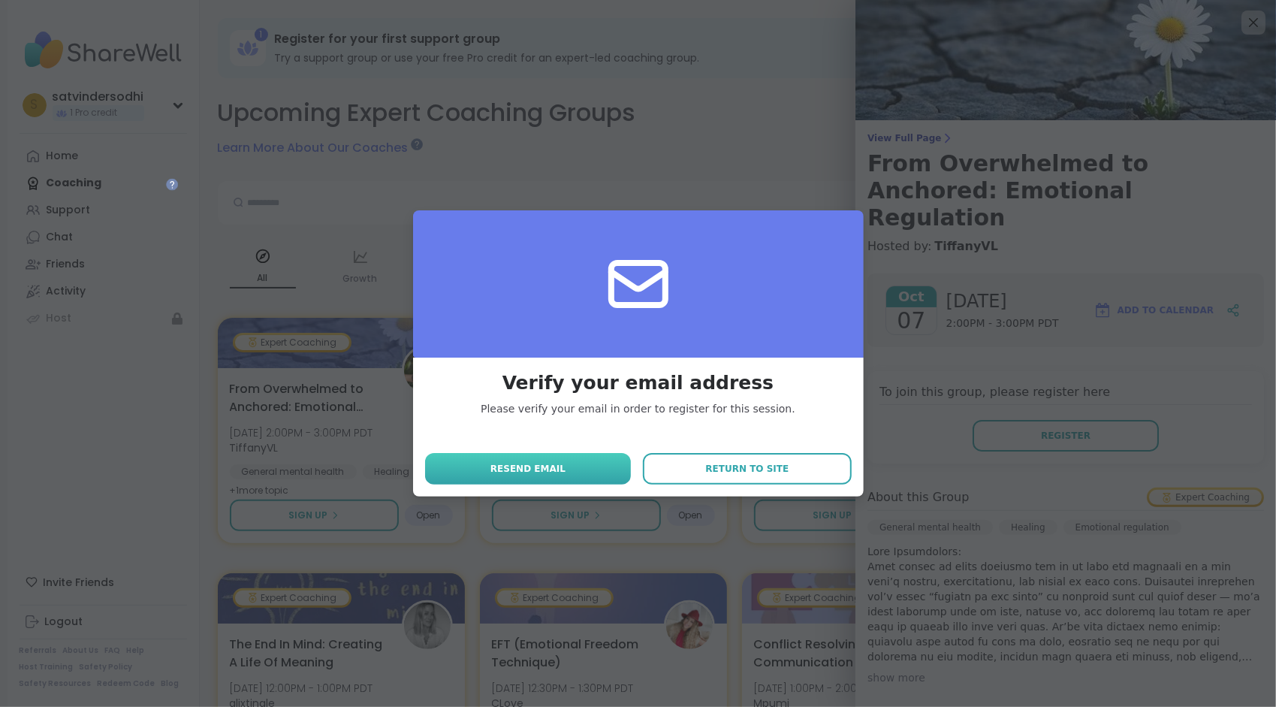
click at [573, 467] on button "Resend email" at bounding box center [528, 469] width 207 height 32
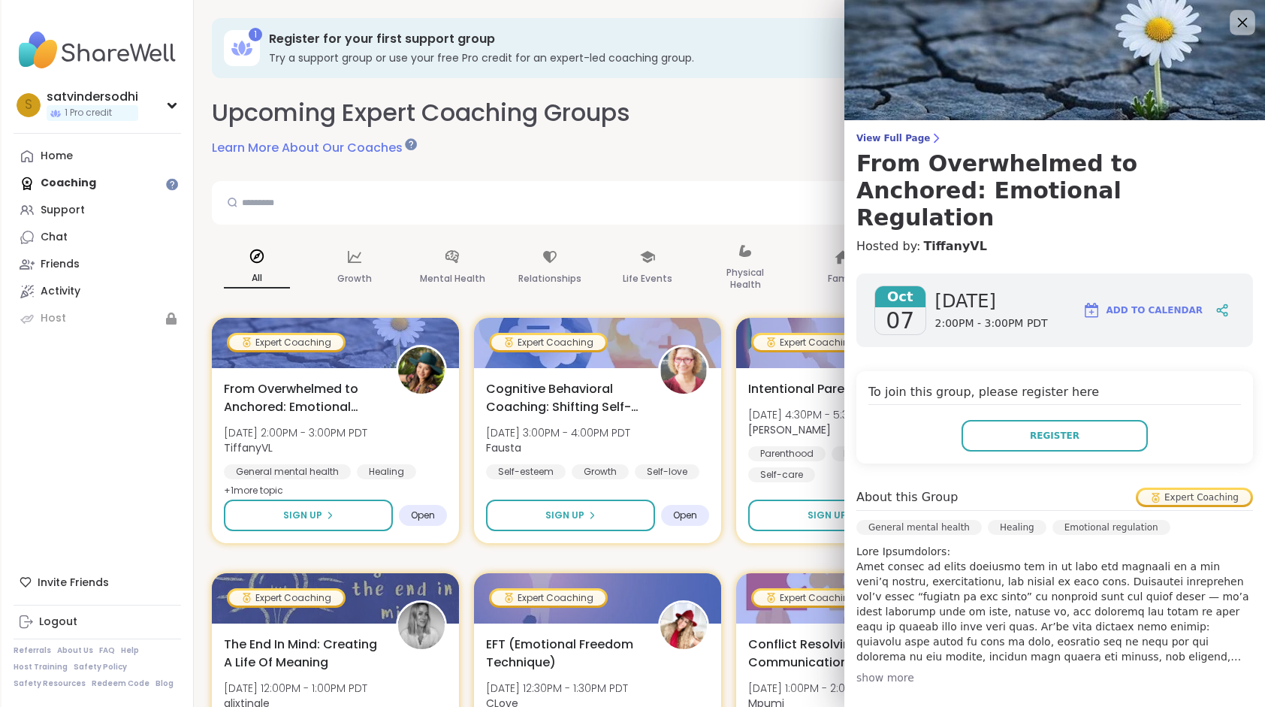
click at [1238, 19] on icon at bounding box center [1243, 23] width 10 height 10
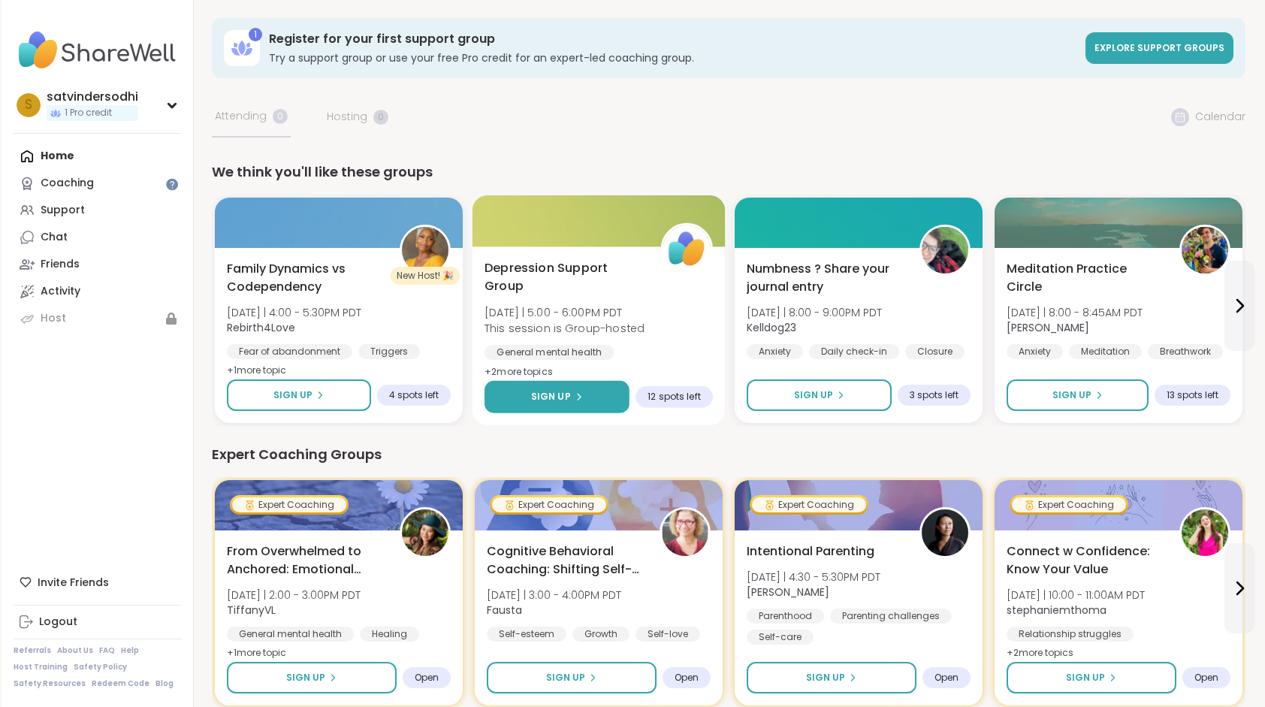
click at [536, 396] on span "Sign Up" at bounding box center [551, 397] width 40 height 14
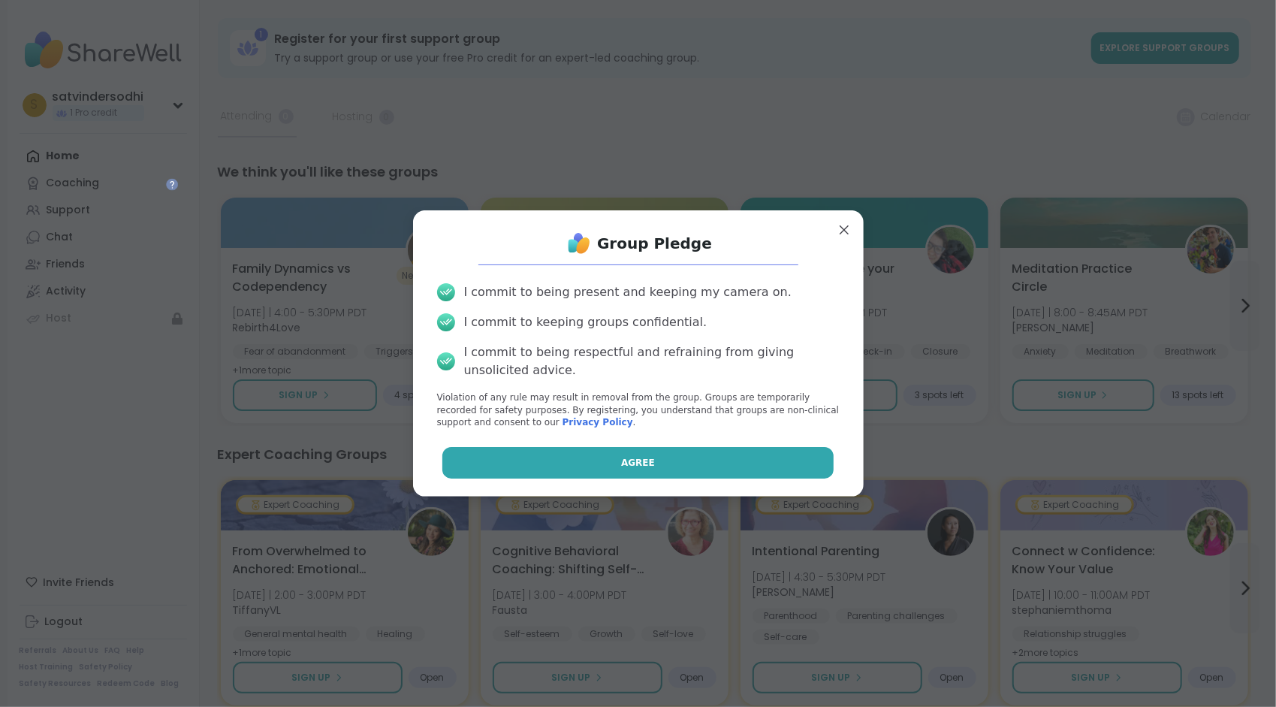
click at [532, 469] on button "Agree" at bounding box center [638, 463] width 391 height 32
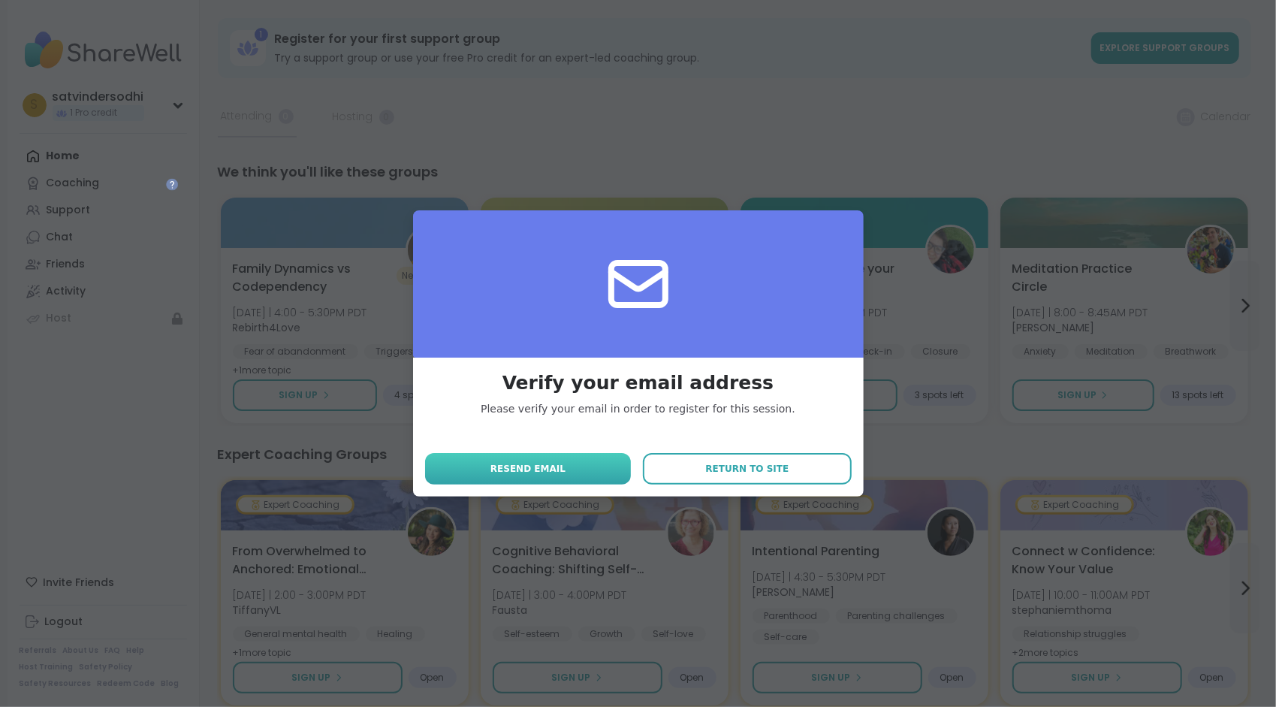
click at [532, 470] on span "Resend email" at bounding box center [528, 469] width 75 height 14
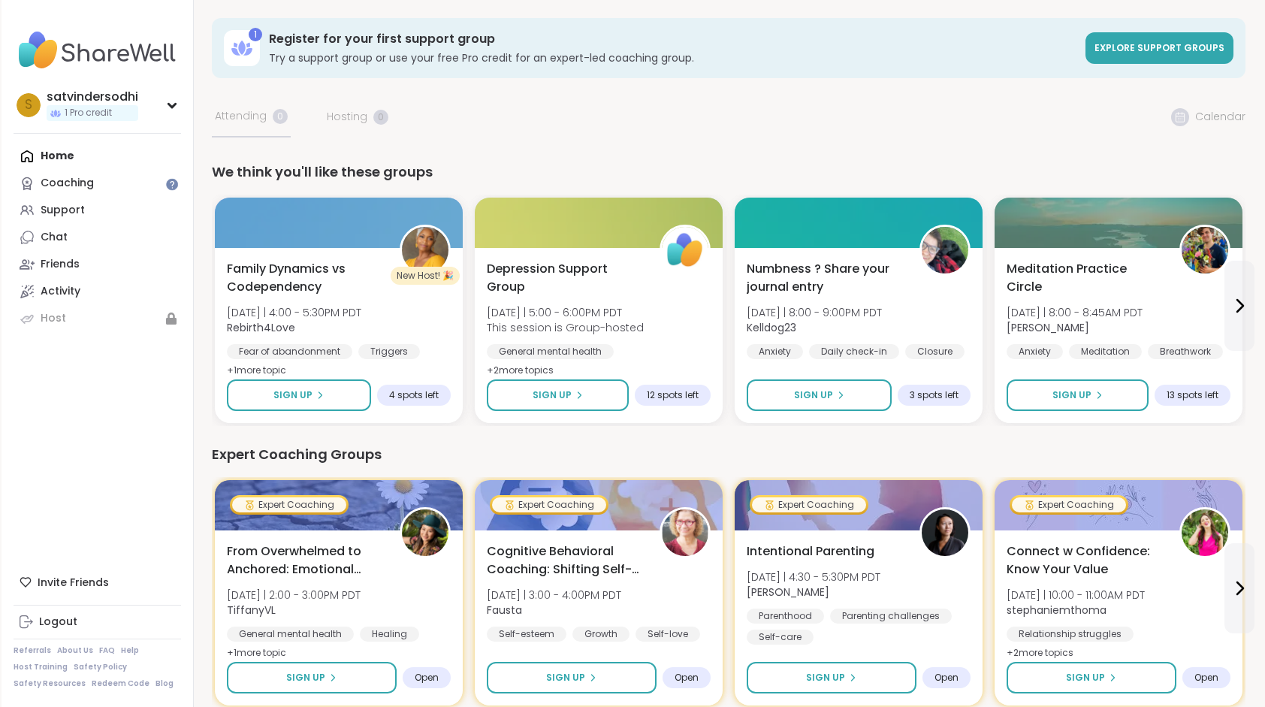
click at [532, 470] on div "Expert Coaching Groups Expert Coaching From Overwhelmed to Anchored: Emotional …" at bounding box center [729, 576] width 1034 height 264
click at [1135, 45] on span "Explore support groups" at bounding box center [1160, 47] width 130 height 13
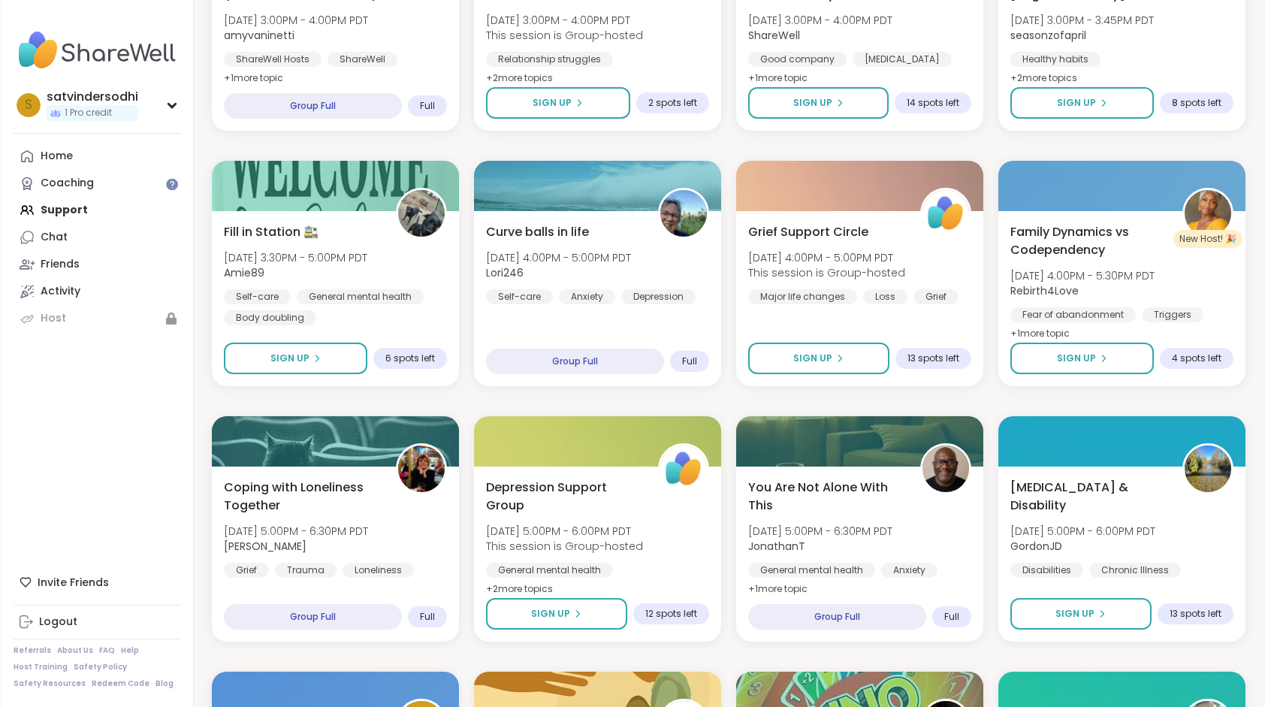
scroll to position [671, 0]
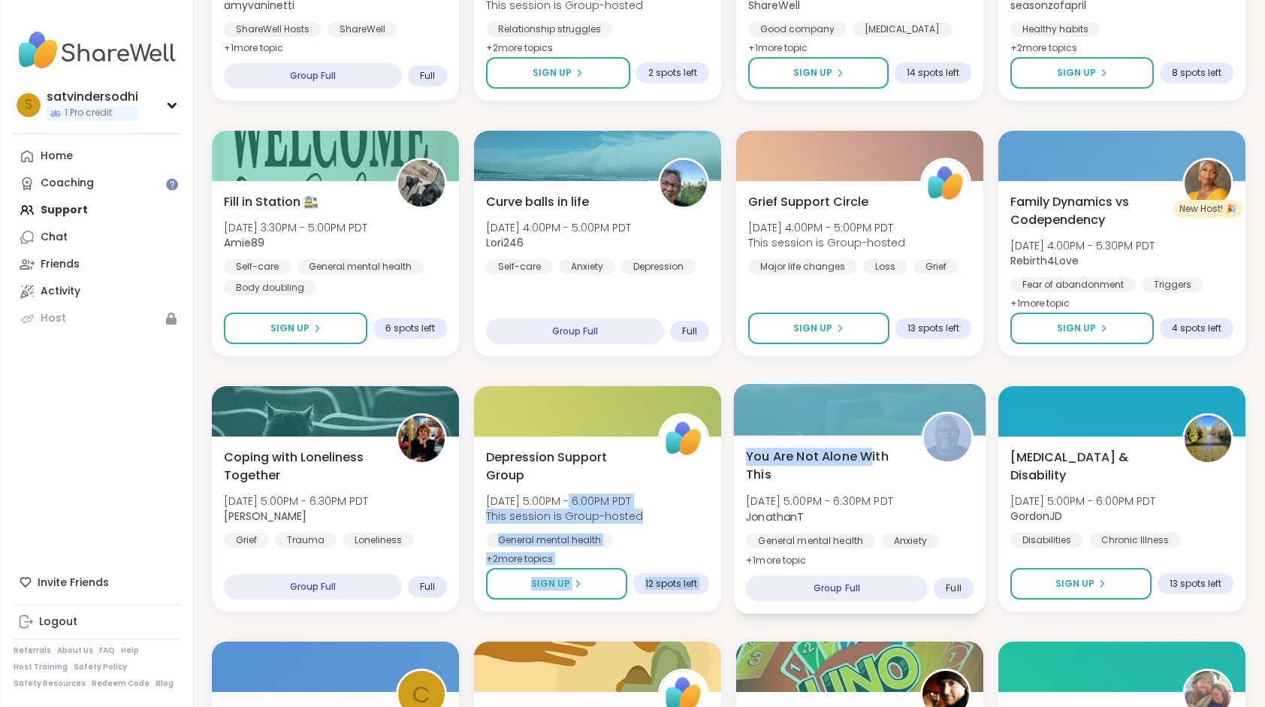
drag, startPoint x: 557, startPoint y: 493, endPoint x: 869, endPoint y: 443, distance: 315.1
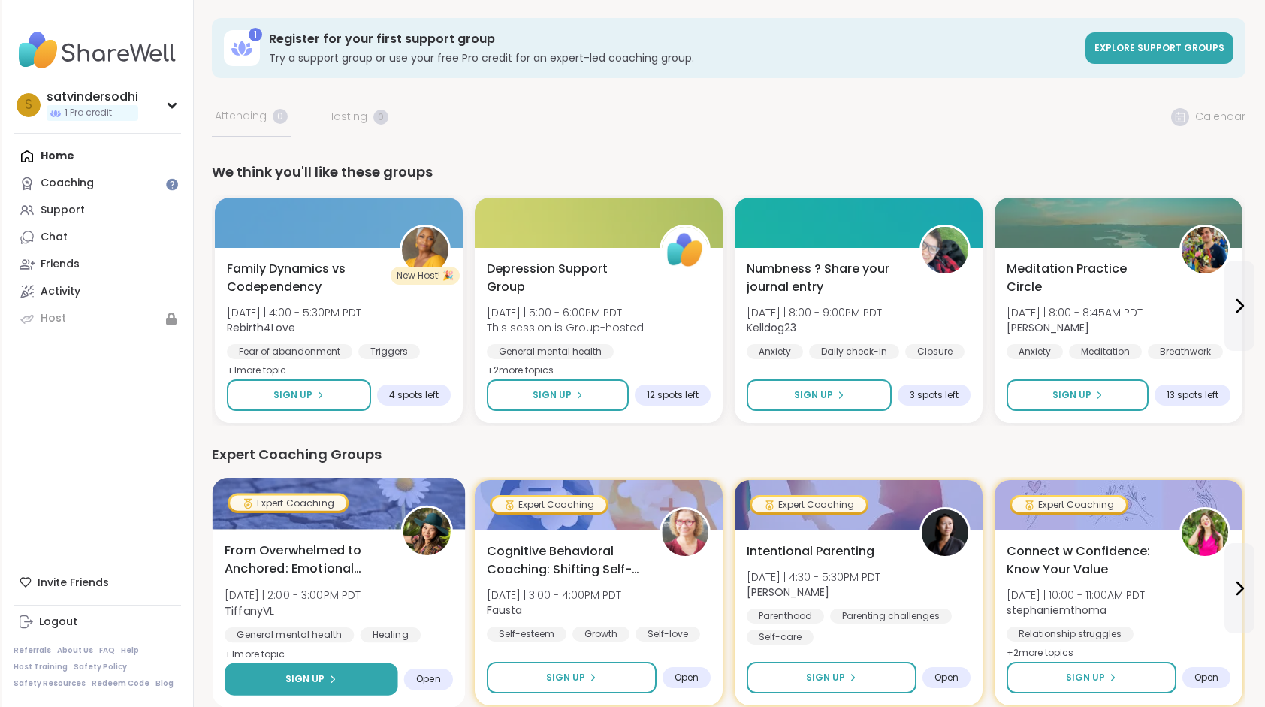
click at [305, 679] on span "Sign Up" at bounding box center [305, 679] width 40 height 14
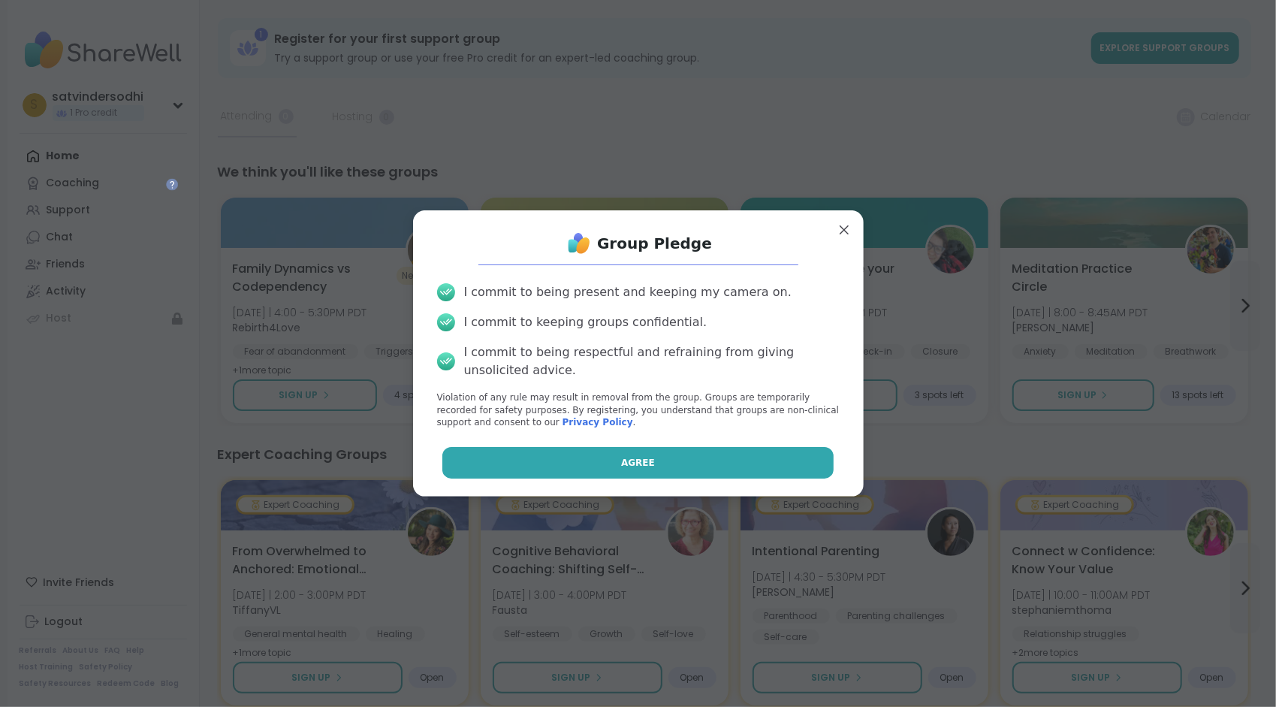
click at [476, 461] on button "Agree" at bounding box center [638, 463] width 391 height 32
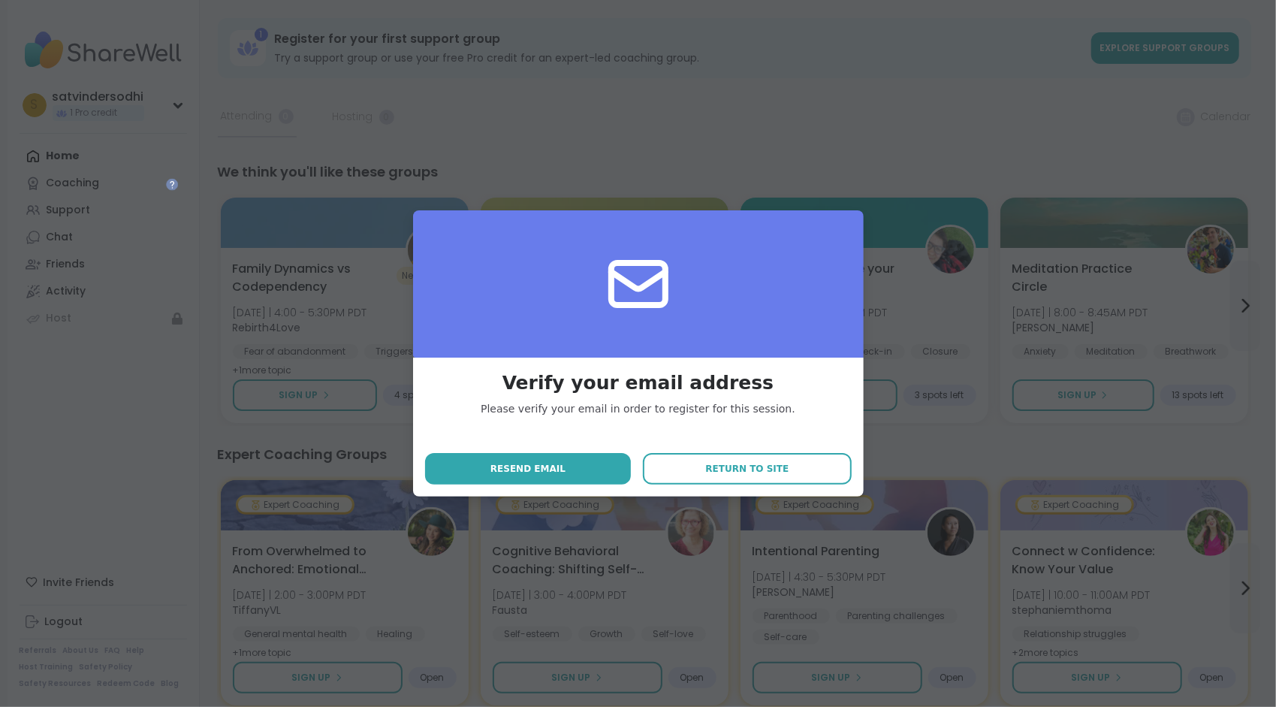
click at [612, 276] on icon at bounding box center [639, 284] width 54 height 42
click at [577, 470] on button "Resend email" at bounding box center [528, 469] width 207 height 32
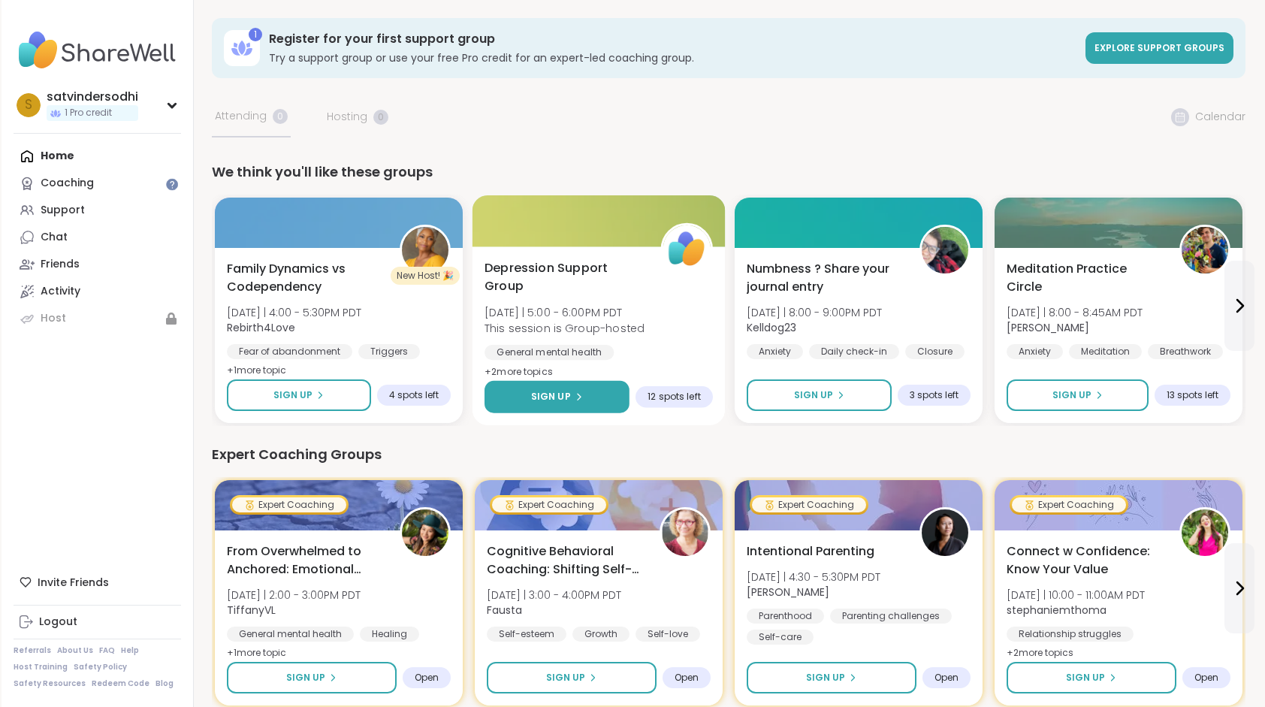
click at [586, 389] on button "Sign Up" at bounding box center [557, 397] width 145 height 32
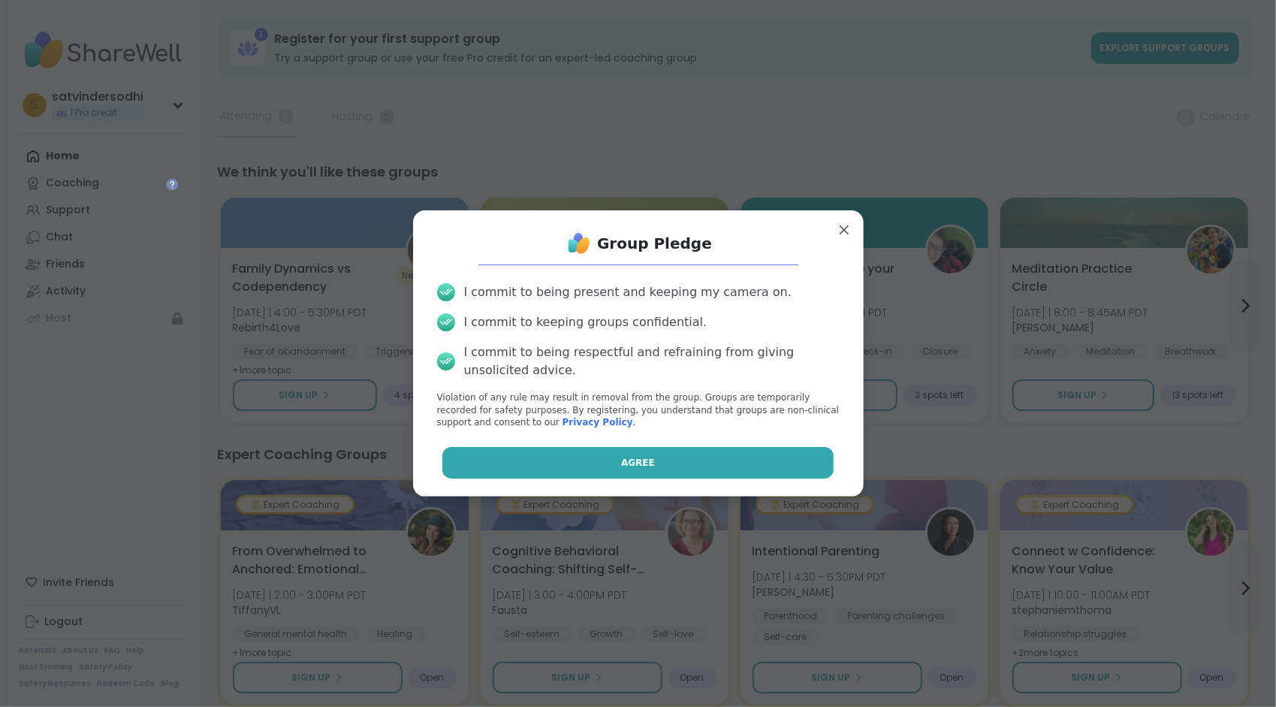
click at [569, 455] on button "Agree" at bounding box center [638, 463] width 391 height 32
